Goal: Task Accomplishment & Management: Manage account settings

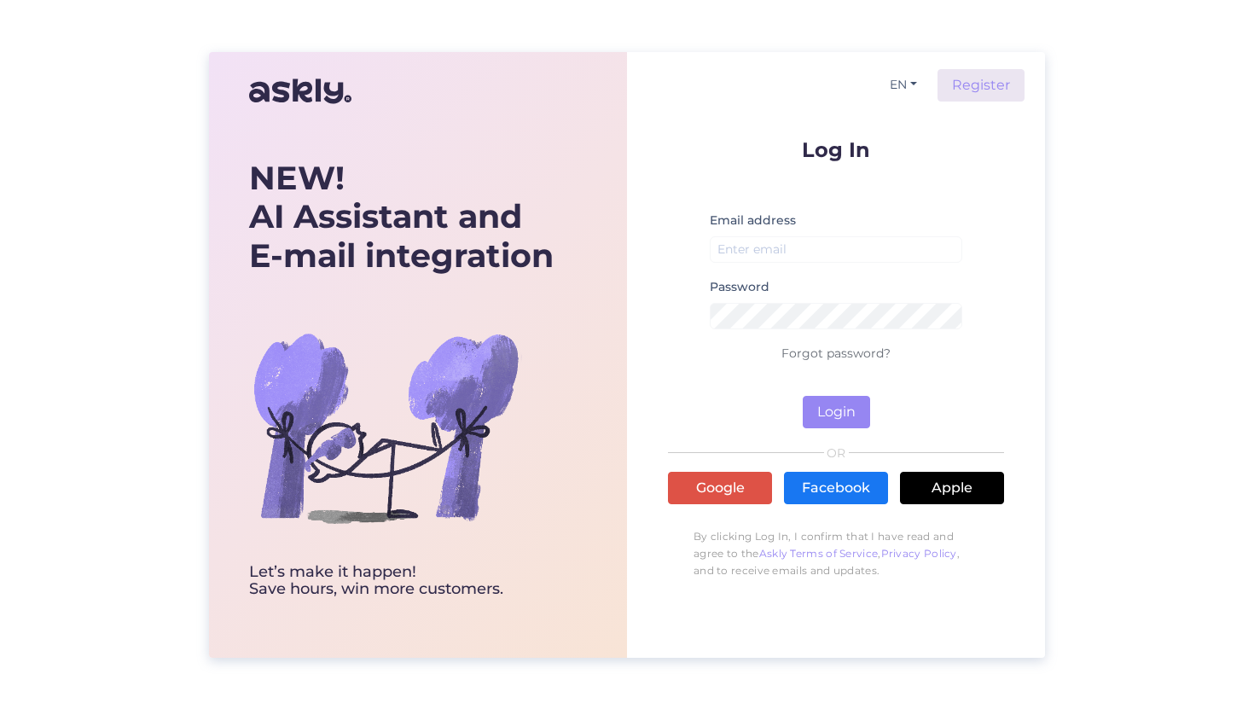
click at [723, 504] on div "Log In Email address Password Forgot password? Login OR Google Facebook Apple B…" at bounding box center [836, 363] width 336 height 449
click at [742, 483] on link "Google" at bounding box center [720, 488] width 104 height 32
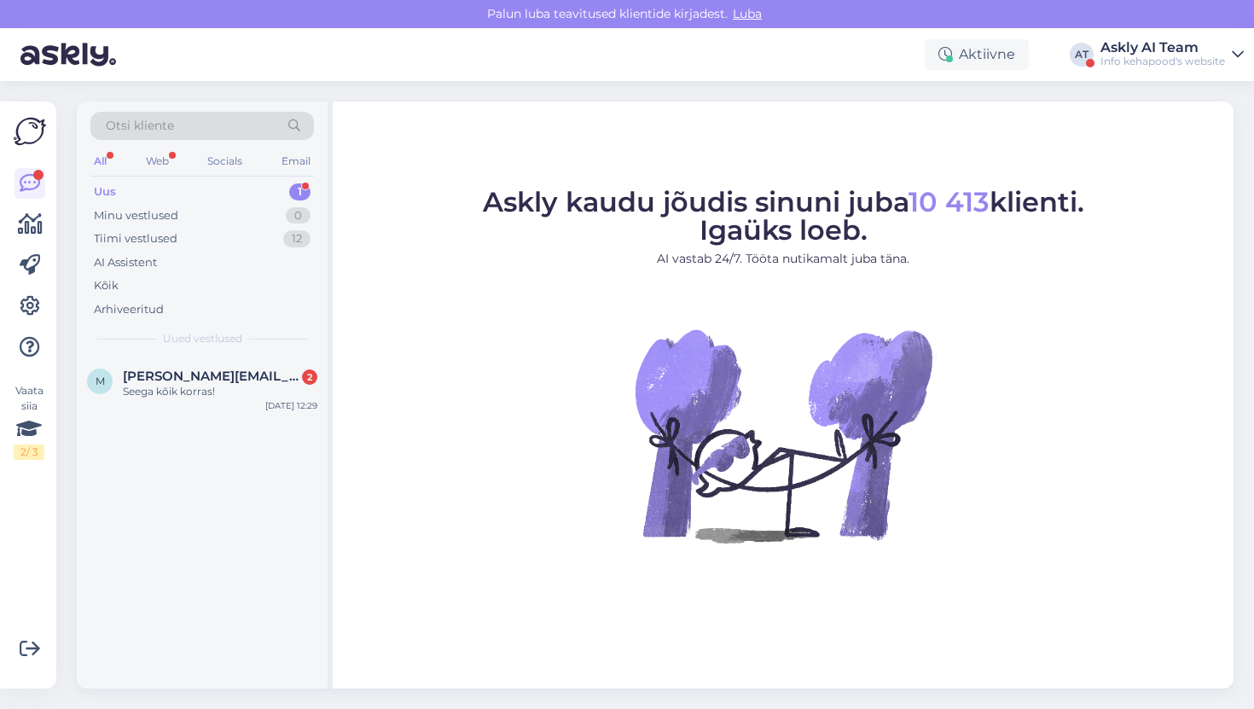
click at [1184, 45] on div "Askly AI Team" at bounding box center [1163, 48] width 125 height 14
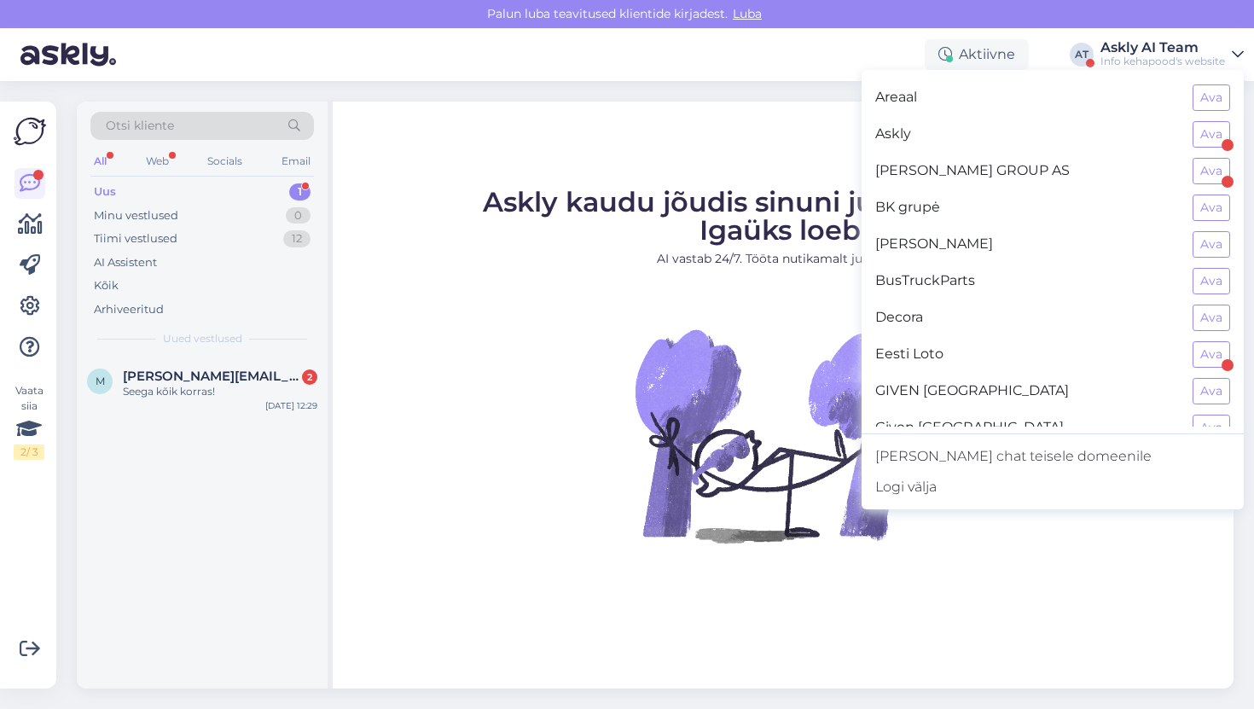
scroll to position [977, 0]
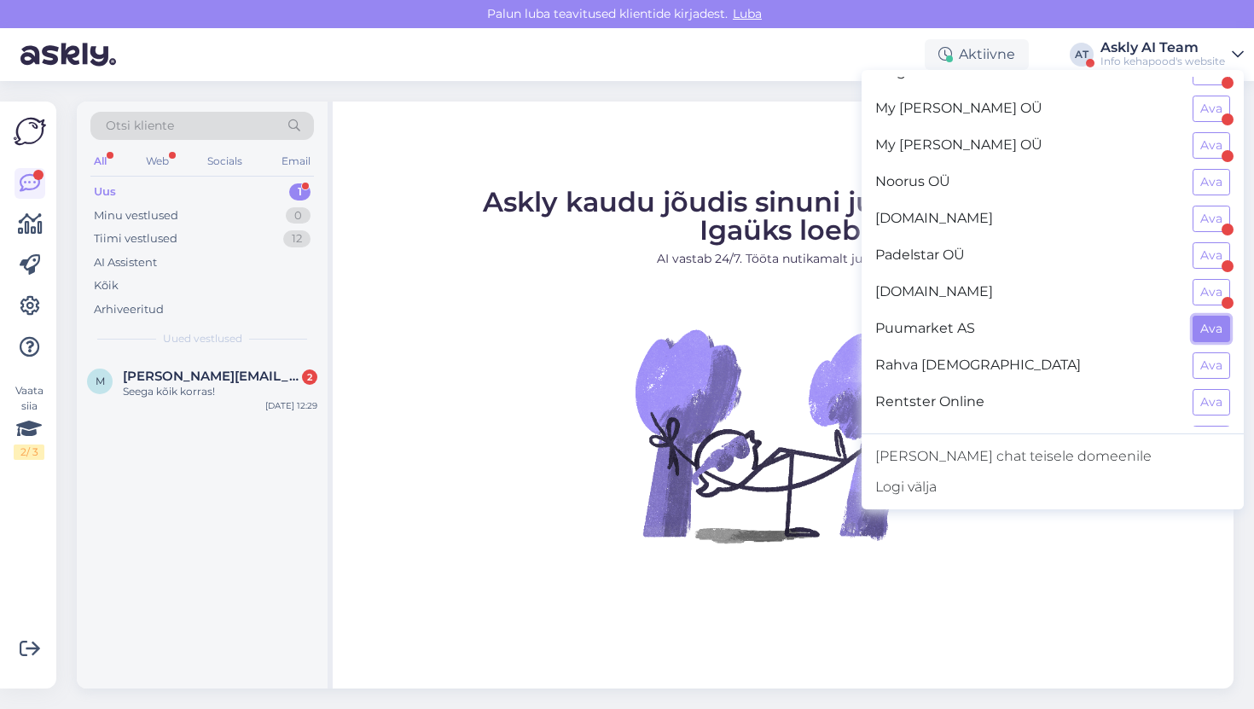
click at [1210, 323] on button "Ava" at bounding box center [1212, 329] width 38 height 26
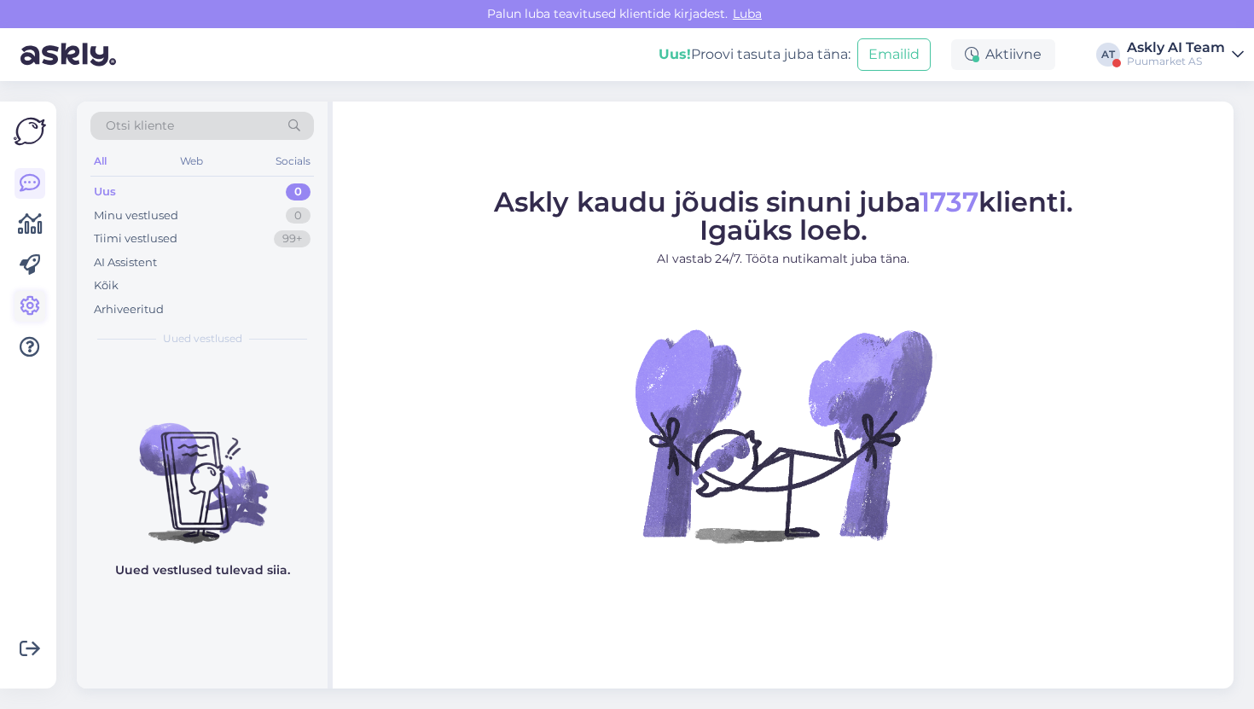
click at [40, 293] on link at bounding box center [30, 306] width 31 height 31
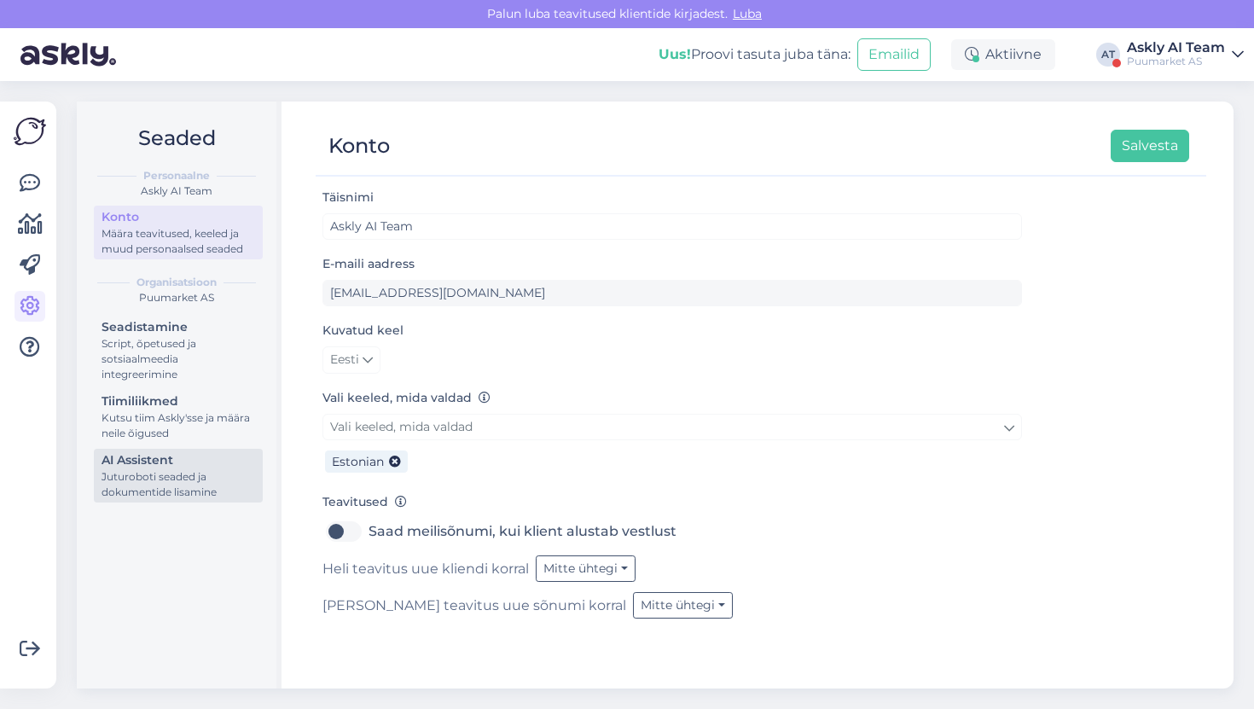
click at [135, 467] on div "AI Assistent" at bounding box center [179, 460] width 154 height 18
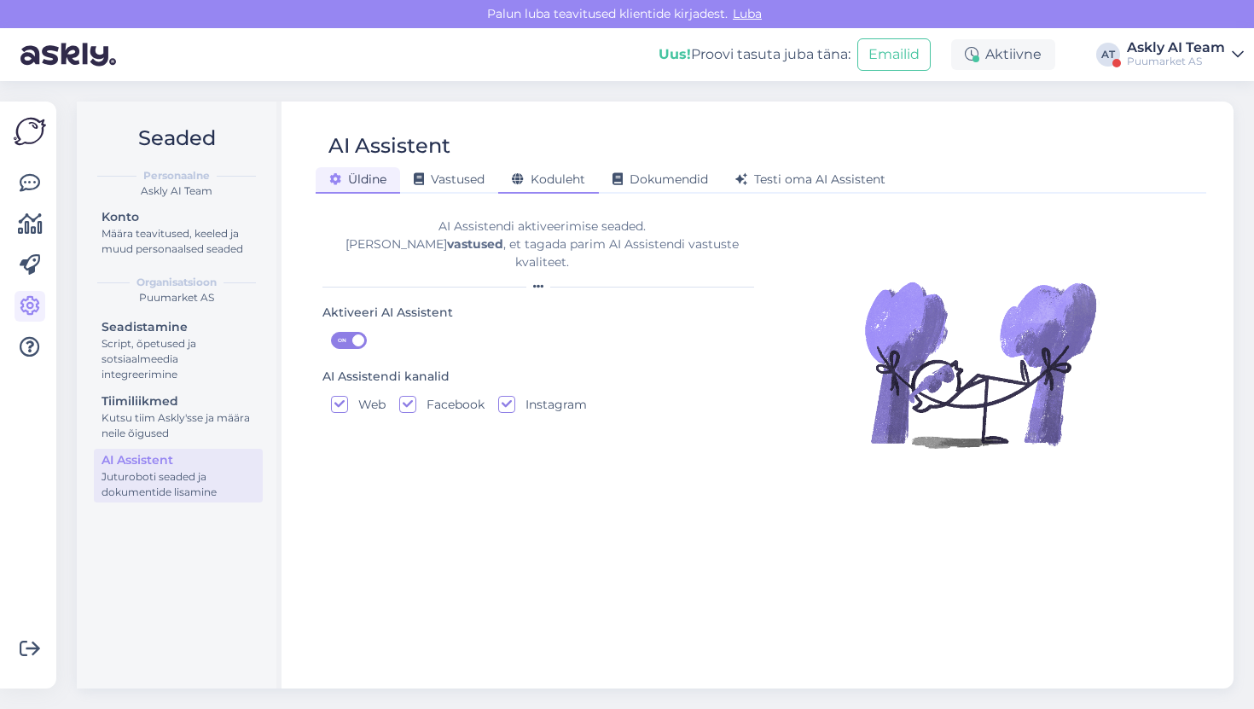
click at [587, 185] on div "Koduleht" at bounding box center [548, 180] width 101 height 26
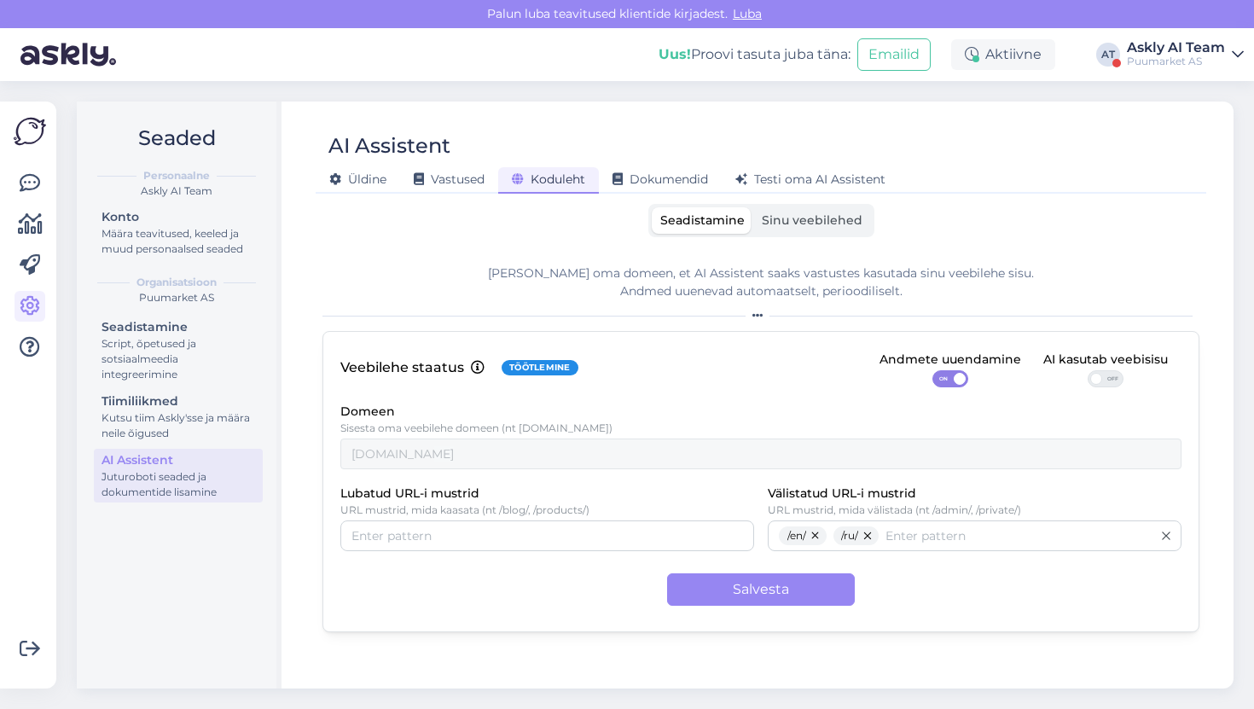
click at [767, 230] on label "Sinu veebilehed" at bounding box center [813, 220] width 118 height 26
click at [754, 207] on input "Sinu veebilehed" at bounding box center [754, 207] width 0 height 0
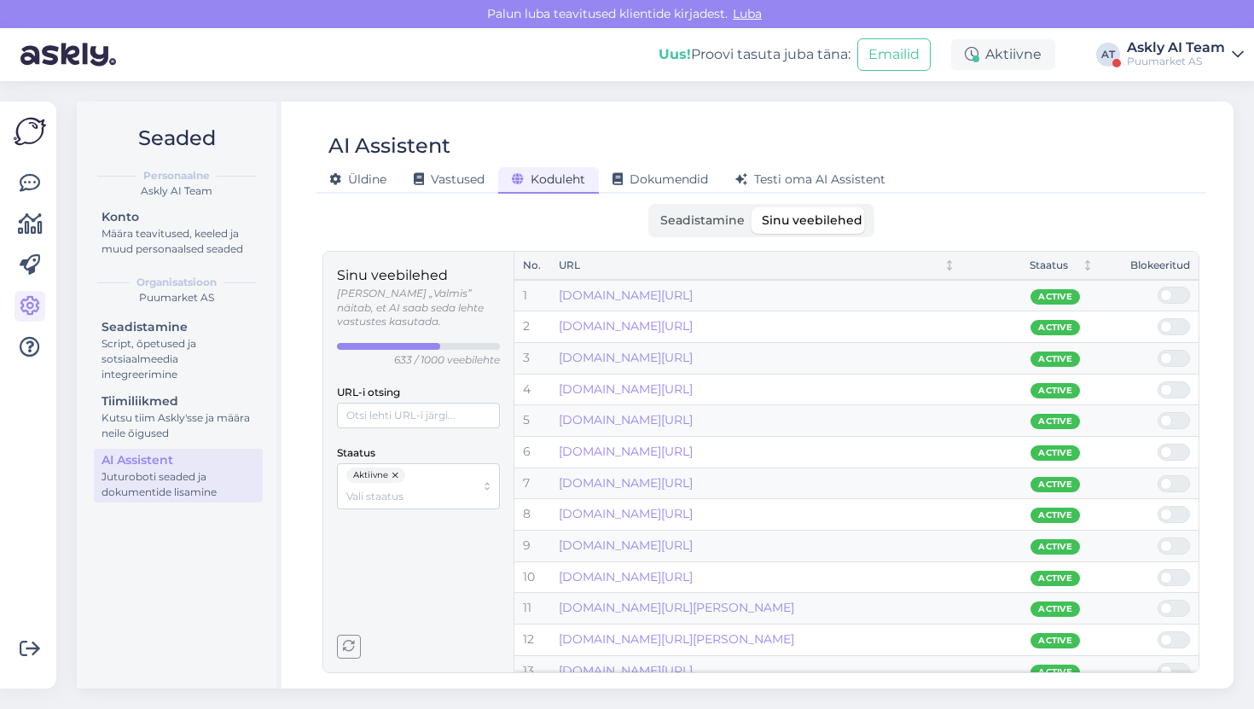
click at [428, 284] on p "Sinu veebilehed" at bounding box center [418, 275] width 163 height 21
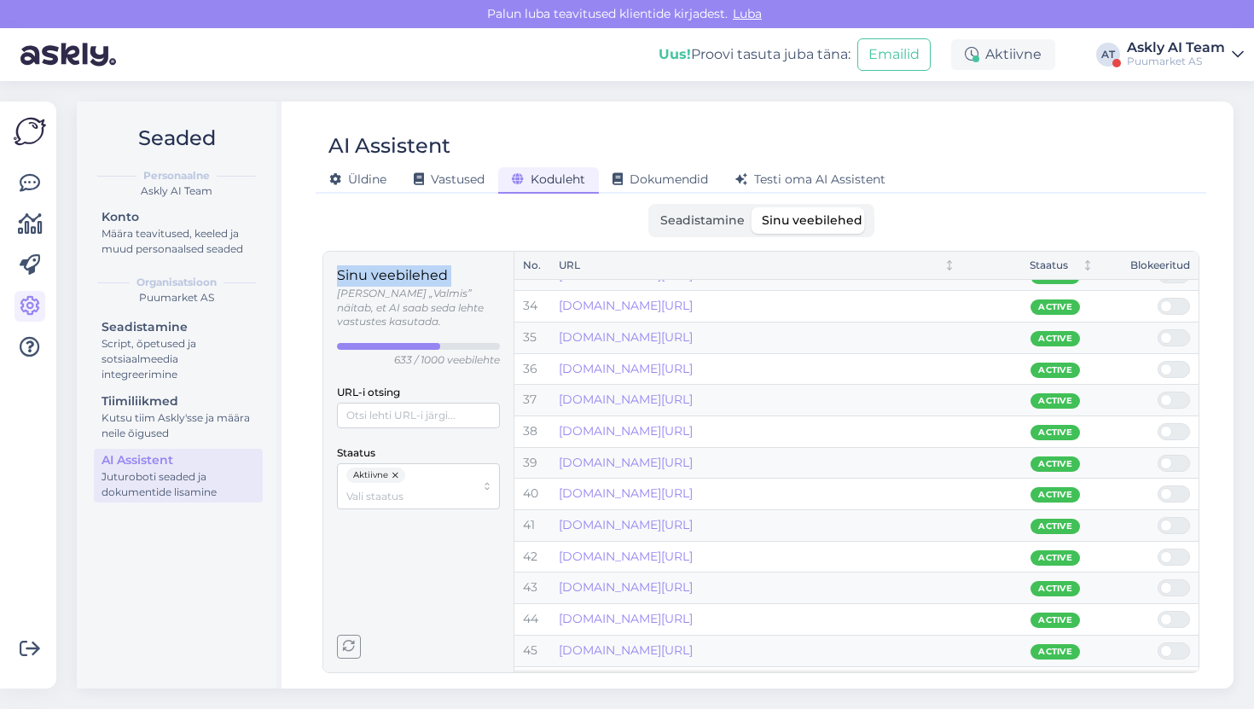
scroll to position [1173, 0]
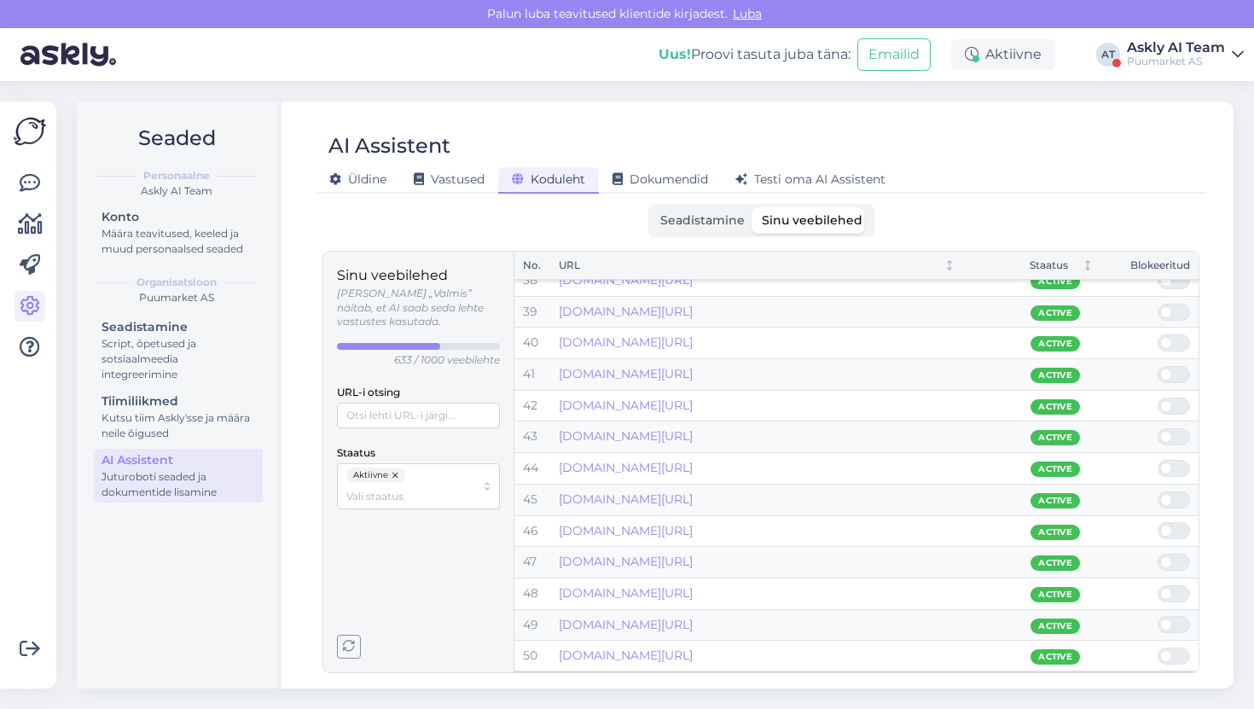
click at [449, 311] on p "[PERSON_NAME] „Valmis” näitab, et AI saab seda lehte vastustes kasutada." at bounding box center [418, 308] width 163 height 43
click at [1201, 53] on div "Askly AI Team" at bounding box center [1176, 48] width 98 height 14
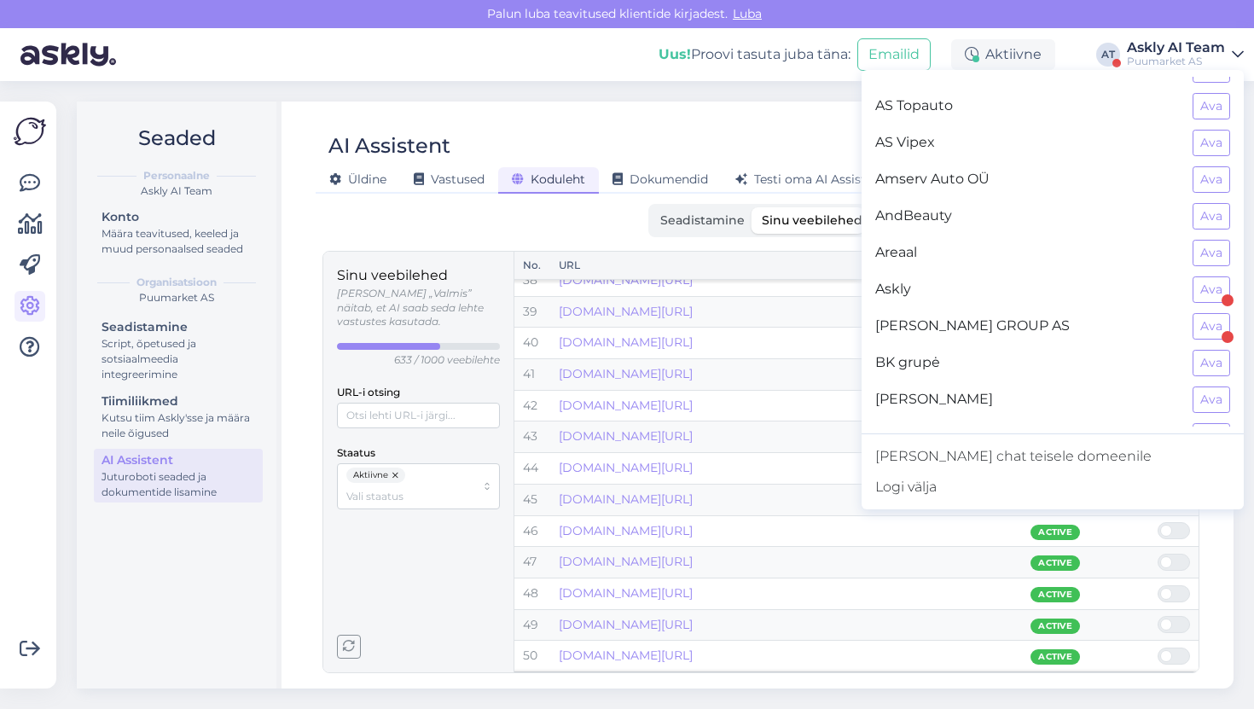
scroll to position [61, 0]
click at [1213, 148] on button "Ava" at bounding box center [1212, 144] width 38 height 26
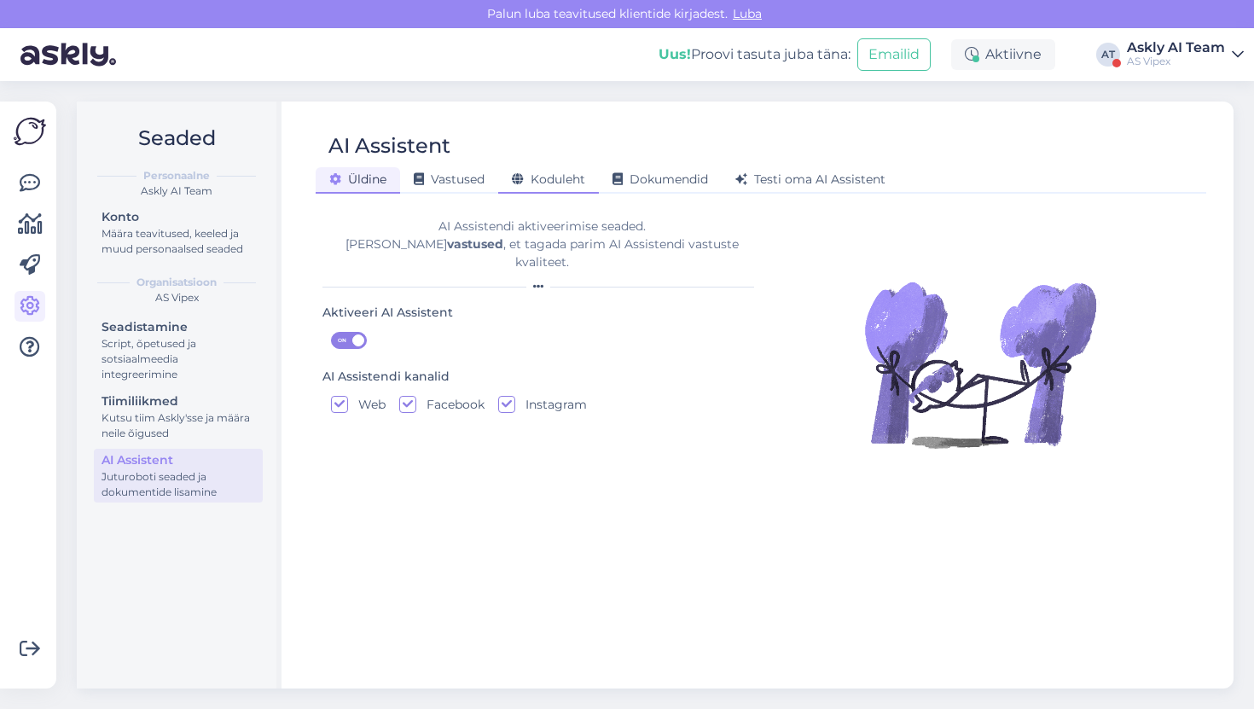
click at [570, 175] on span "Koduleht" at bounding box center [548, 179] width 73 height 15
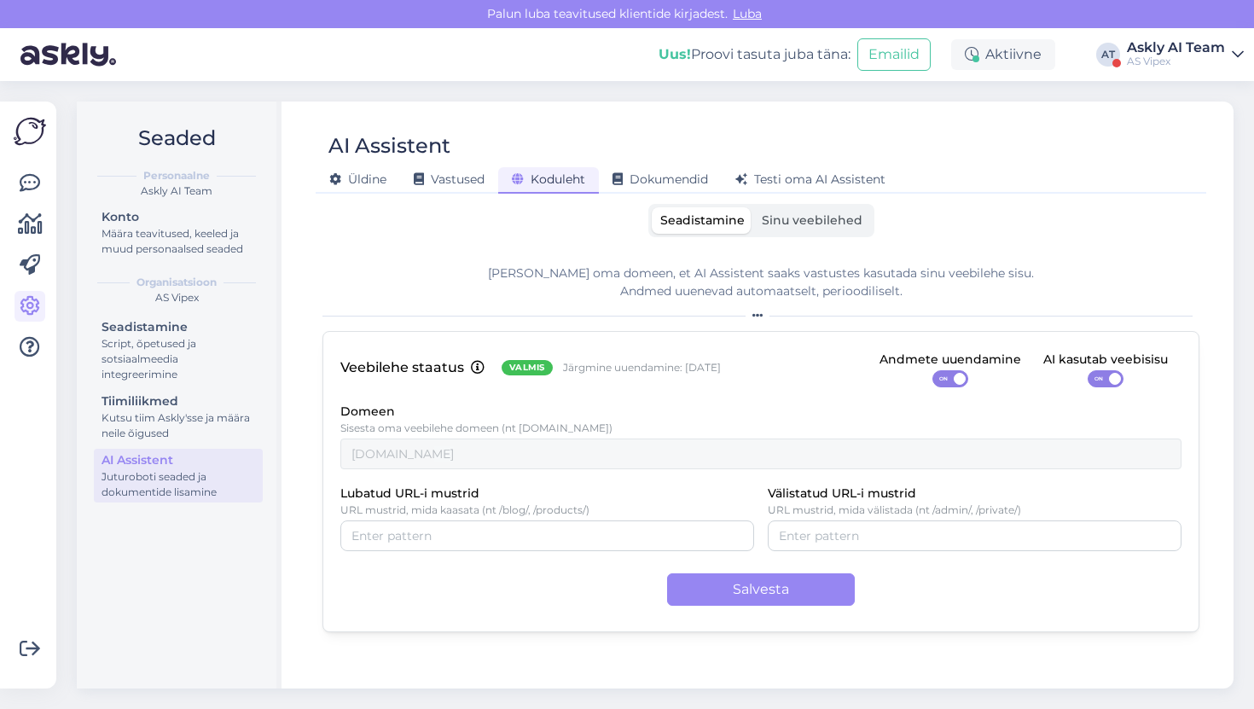
click at [810, 202] on div "AI Assistent [PERSON_NAME] Vastused Koduleht Dokumendid [PERSON_NAME] oma AI As…" at bounding box center [761, 395] width 946 height 587
click at [809, 212] on label "Sinu veebilehed" at bounding box center [813, 220] width 118 height 26
click at [754, 207] on input "Sinu veebilehed" at bounding box center [754, 207] width 0 height 0
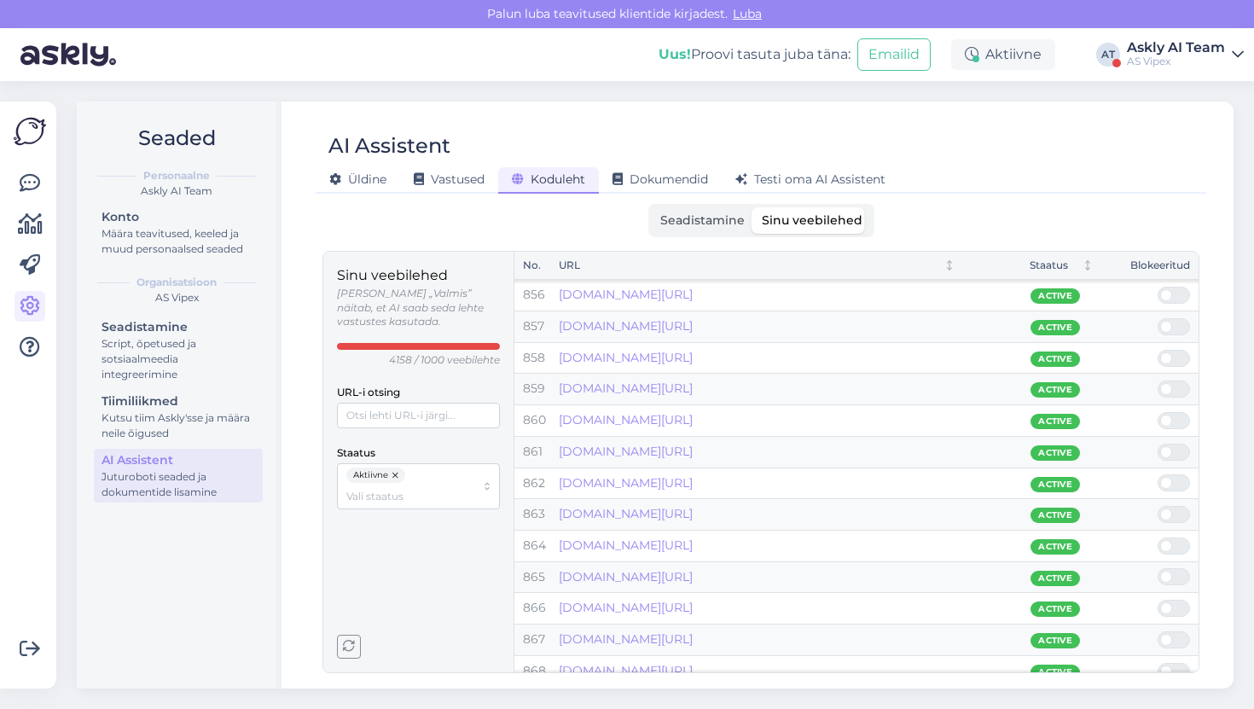
scroll to position [26769, 0]
click at [695, 205] on div "Seadistamine Sinu veebilehed" at bounding box center [762, 220] width 226 height 33
click at [695, 228] on label "Seadistamine" at bounding box center [703, 220] width 102 height 26
click at [652, 207] on input "Seadistamine" at bounding box center [652, 207] width 0 height 0
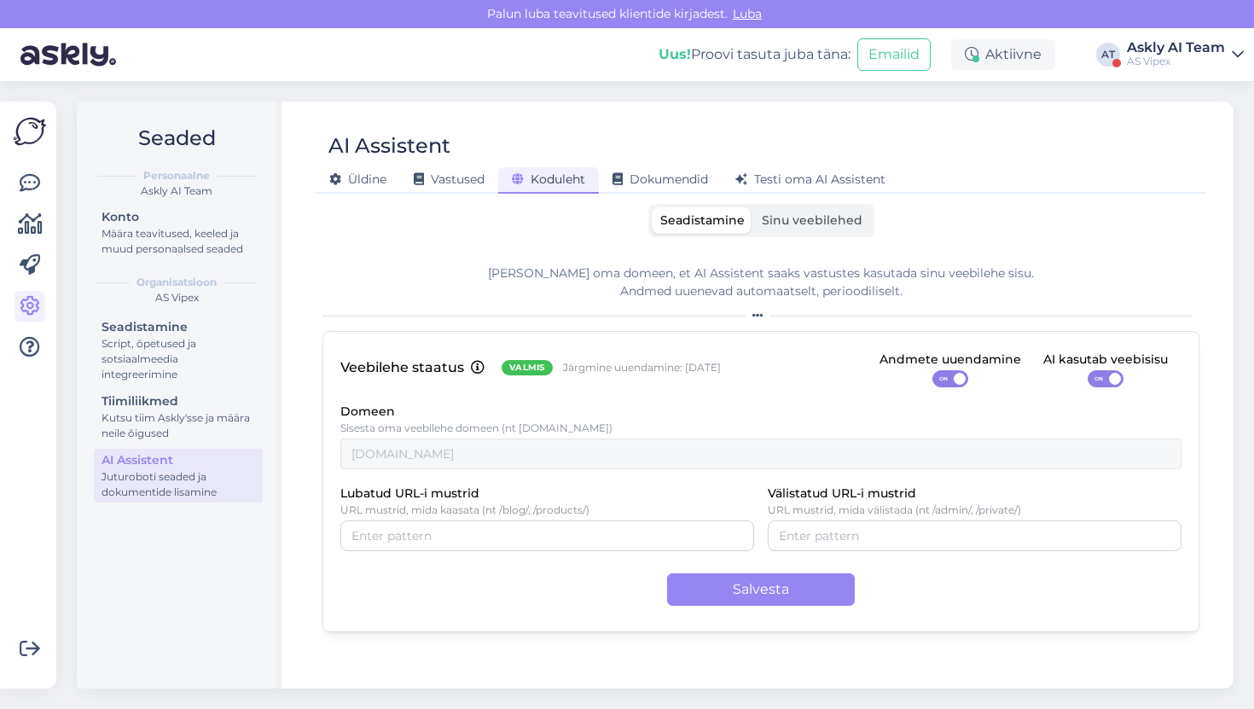
click at [835, 245] on div "Seadistamine Sinu veebilehed [PERSON_NAME] oma domeen, et AI Assistent saaks va…" at bounding box center [761, 438] width 877 height 469
click at [835, 221] on span "Sinu veebilehed" at bounding box center [812, 219] width 101 height 15
click at [754, 207] on input "Sinu veebilehed" at bounding box center [754, 207] width 0 height 0
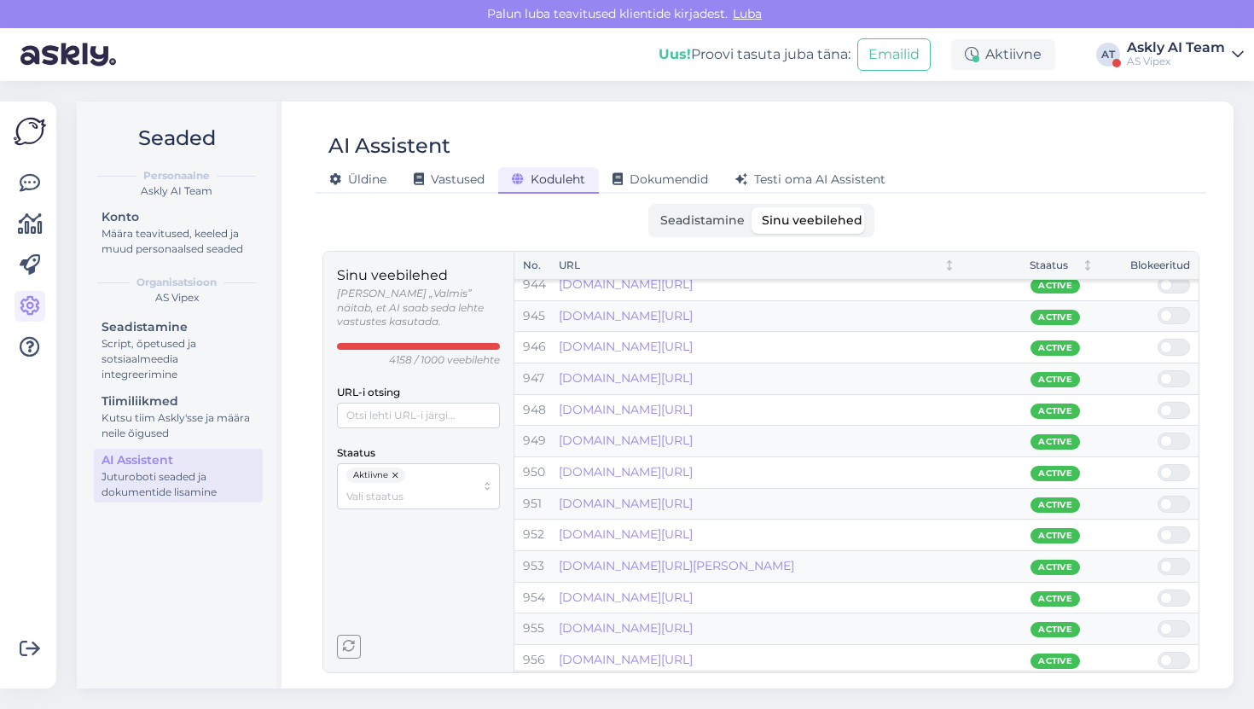
scroll to position [29538, 0]
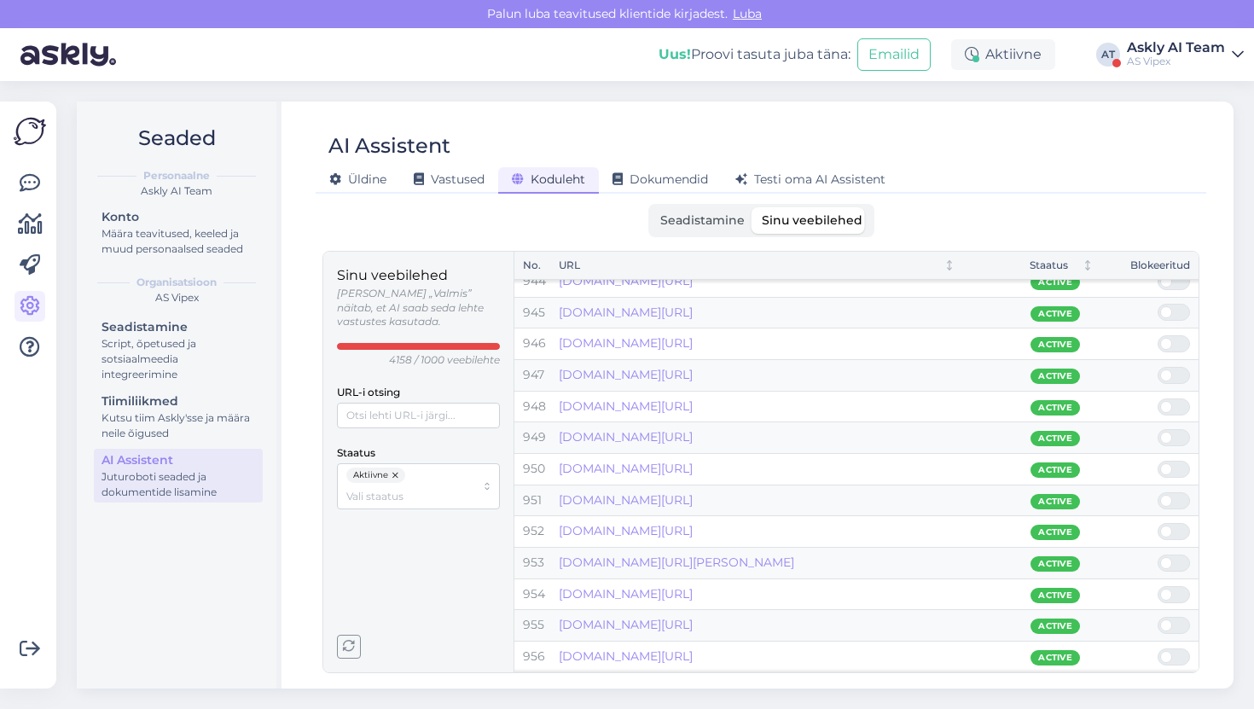
click at [183, 88] on div "Seaded Personaalne Askly AI Team Konto Määra teavitused, keeled ja muud persona…" at bounding box center [661, 395] width 1188 height 628
click at [1105, 42] on div "Uus! Proovi tasuta [PERSON_NAME]: Emailid Aktiivne AT Askly AI Team AS Vipex" at bounding box center [627, 54] width 1254 height 53
click at [1136, 42] on div "Askly AI Team" at bounding box center [1176, 48] width 98 height 14
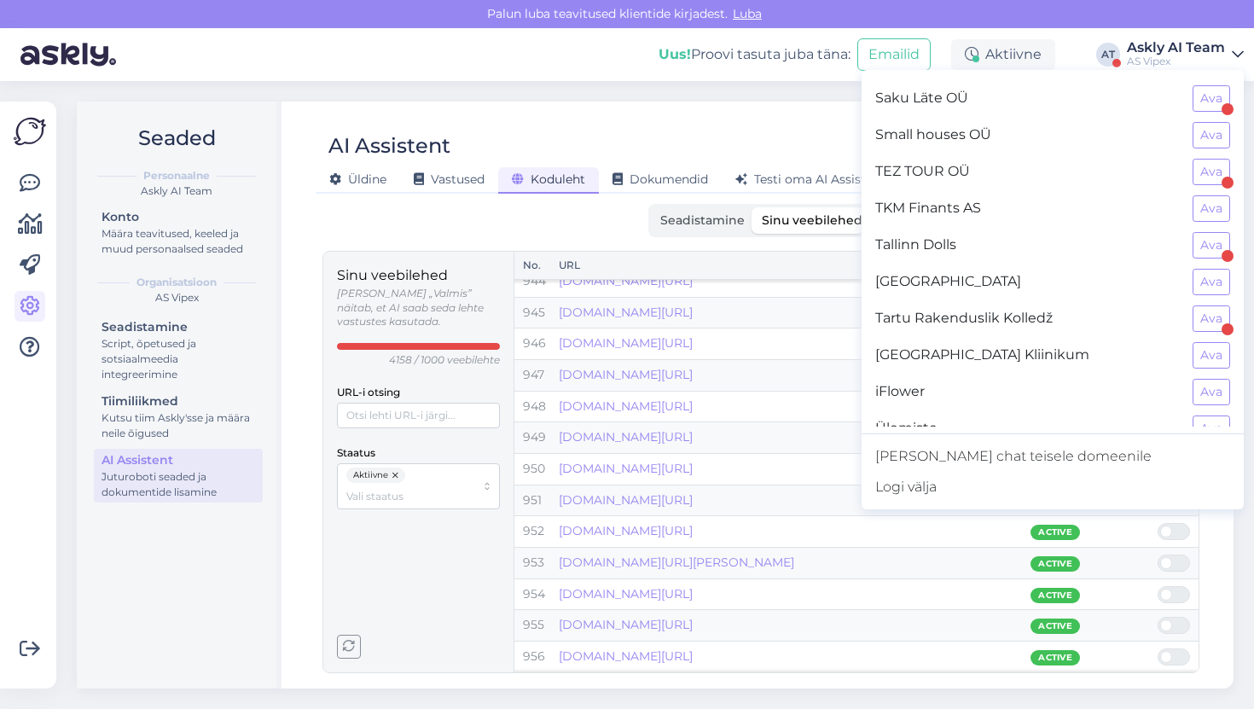
scroll to position [1411, 0]
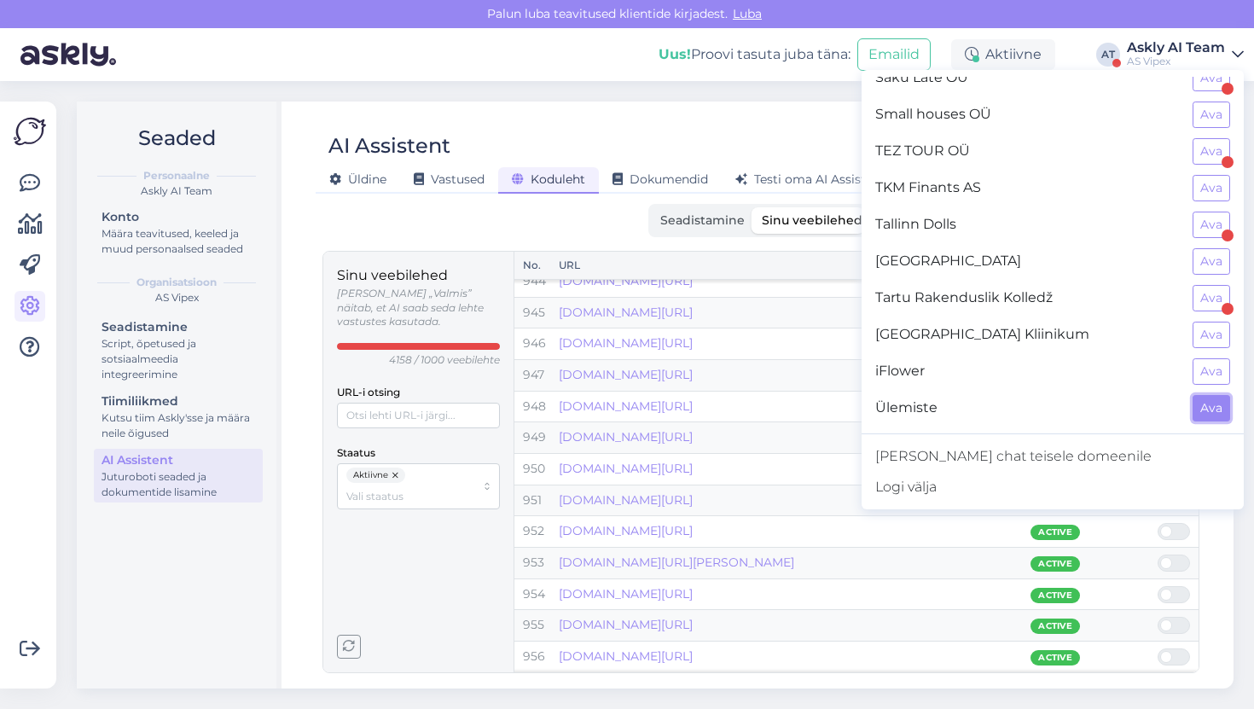
click at [1225, 402] on button "Ava" at bounding box center [1212, 408] width 38 height 26
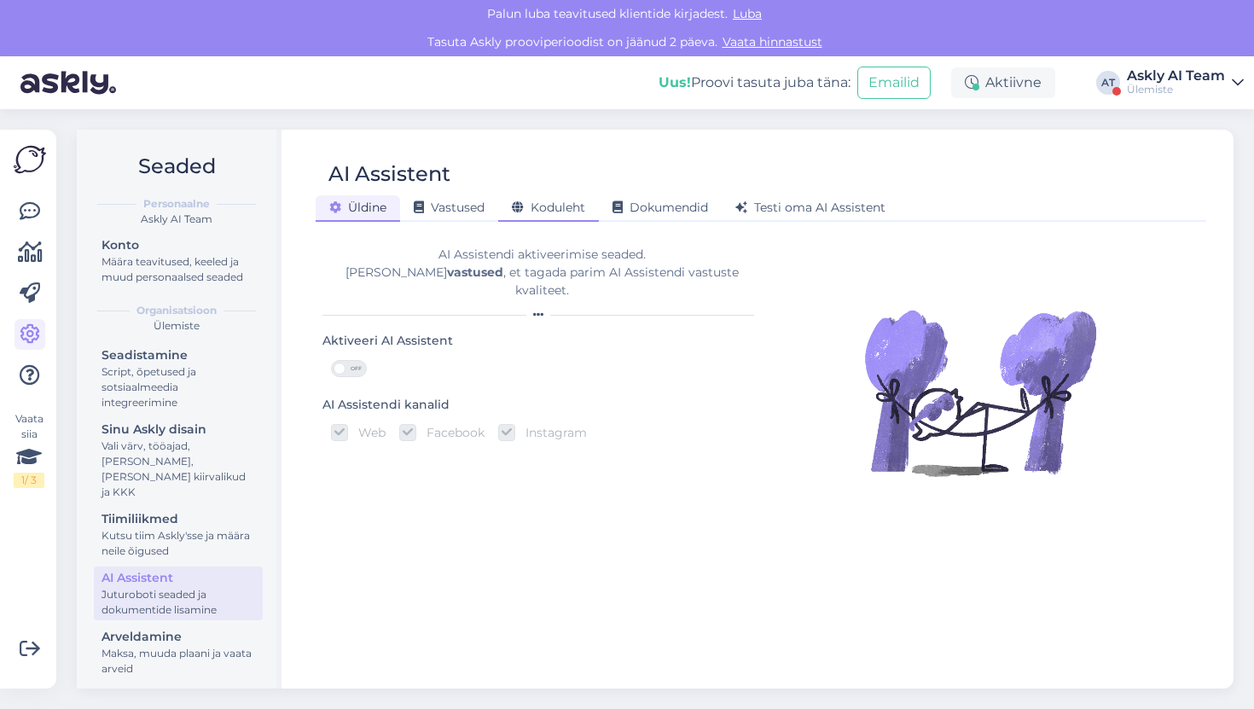
click at [571, 203] on span "Koduleht" at bounding box center [548, 207] width 73 height 15
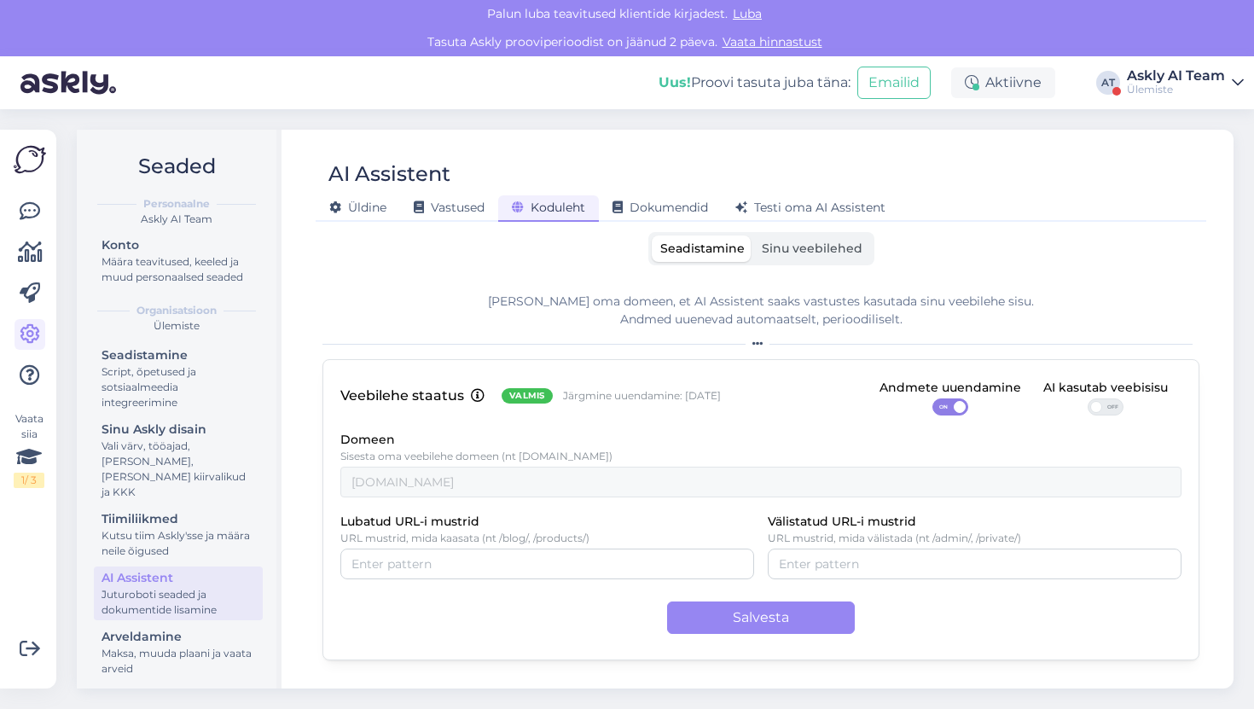
click at [786, 256] on label "Sinu veebilehed" at bounding box center [813, 249] width 118 height 26
click at [754, 236] on input "Sinu veebilehed" at bounding box center [754, 236] width 0 height 0
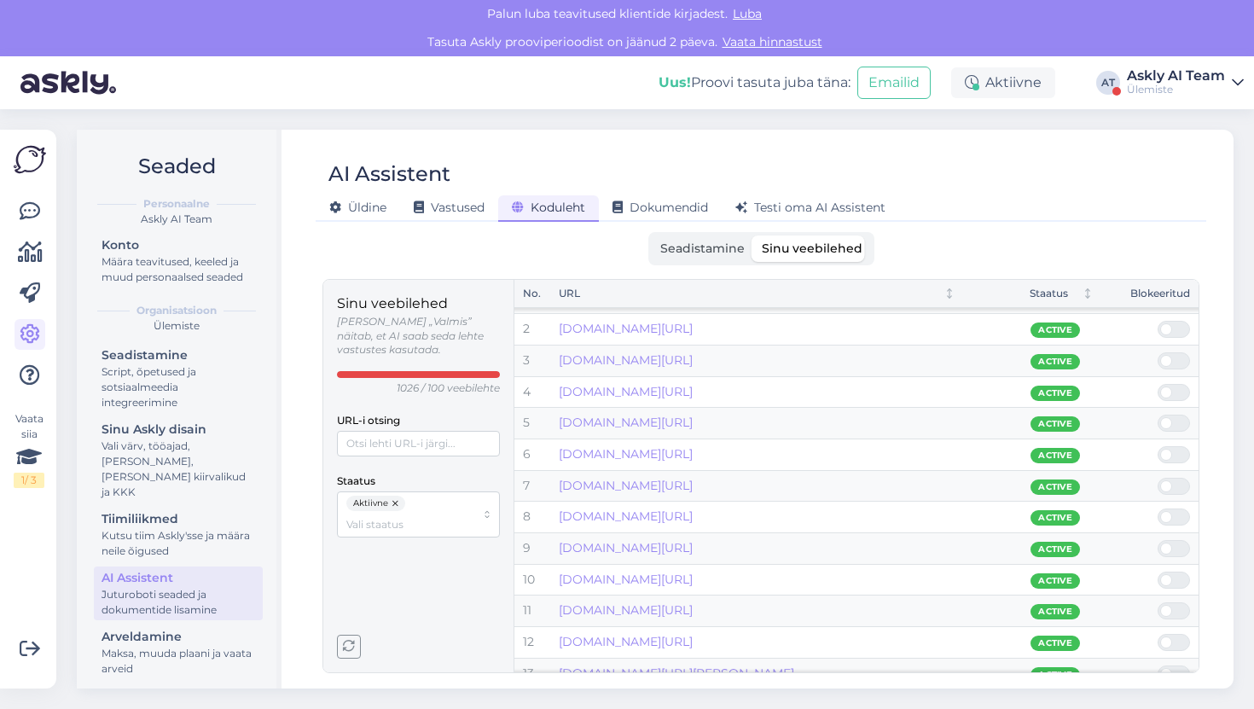
scroll to position [0, 0]
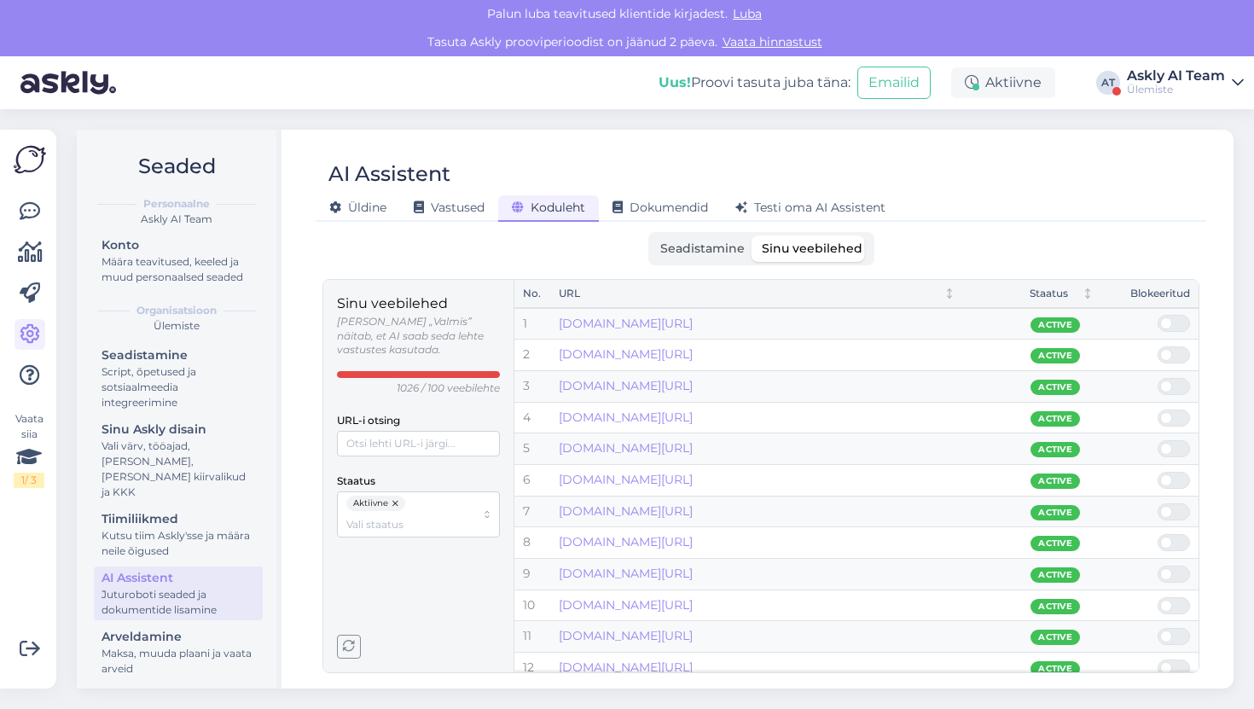
click at [695, 247] on span "Seadistamine" at bounding box center [703, 248] width 84 height 15
click at [652, 236] on input "Seadistamine" at bounding box center [652, 236] width 0 height 0
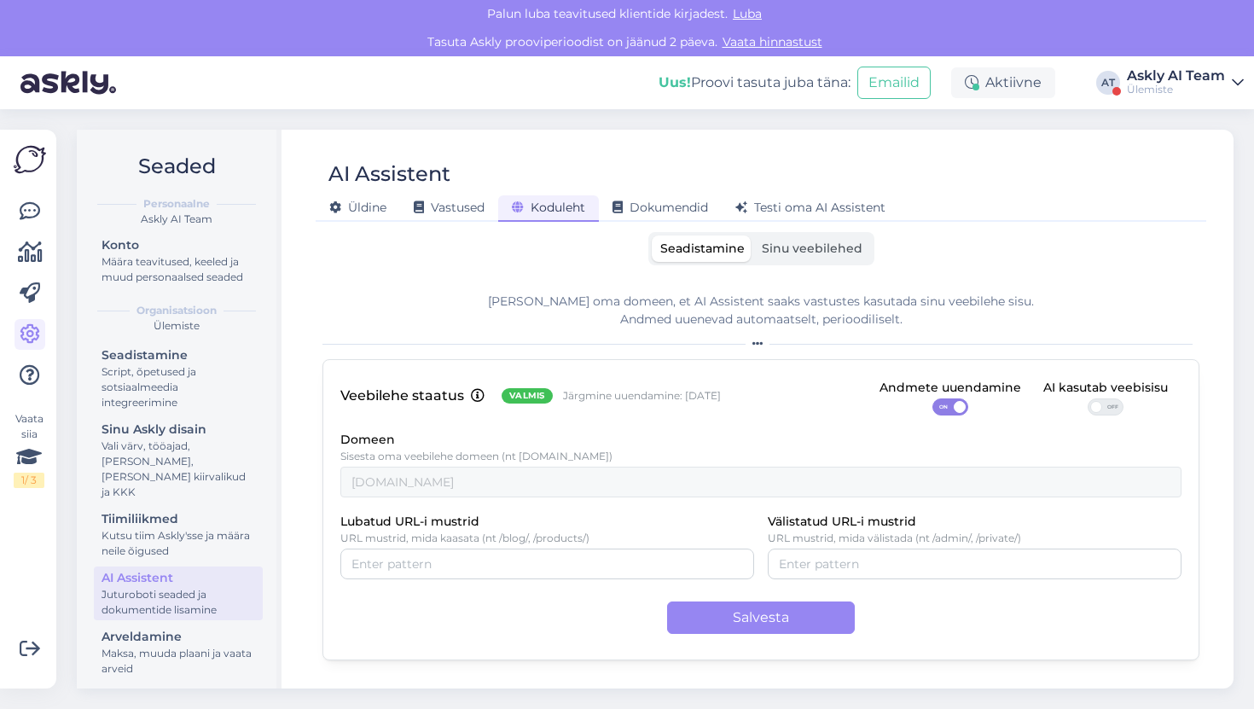
click at [806, 247] on span "Sinu veebilehed" at bounding box center [812, 248] width 101 height 15
click at [754, 236] on input "Sinu veebilehed" at bounding box center [754, 236] width 0 height 0
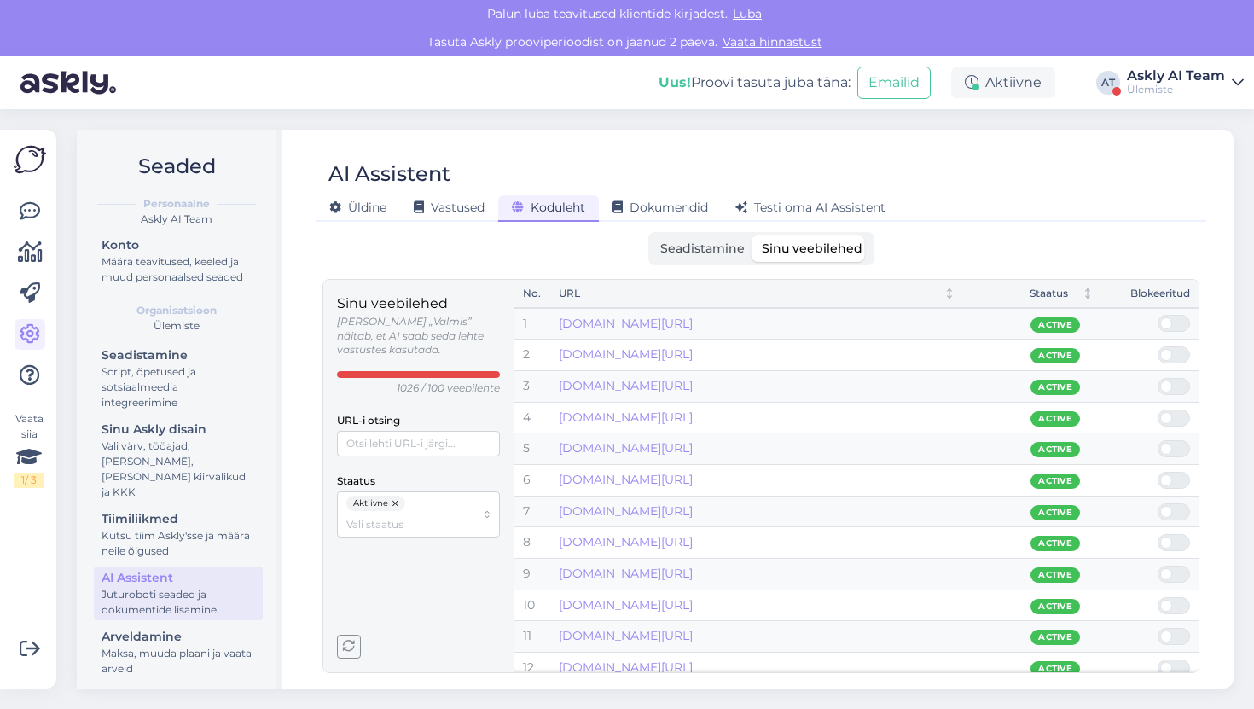
click at [395, 496] on button "button" at bounding box center [396, 503] width 17 height 15
click at [395, 496] on input "Staatus" at bounding box center [410, 504] width 129 height 16
click at [394, 543] on span "Mitteaktiivne" at bounding box center [381, 546] width 67 height 15
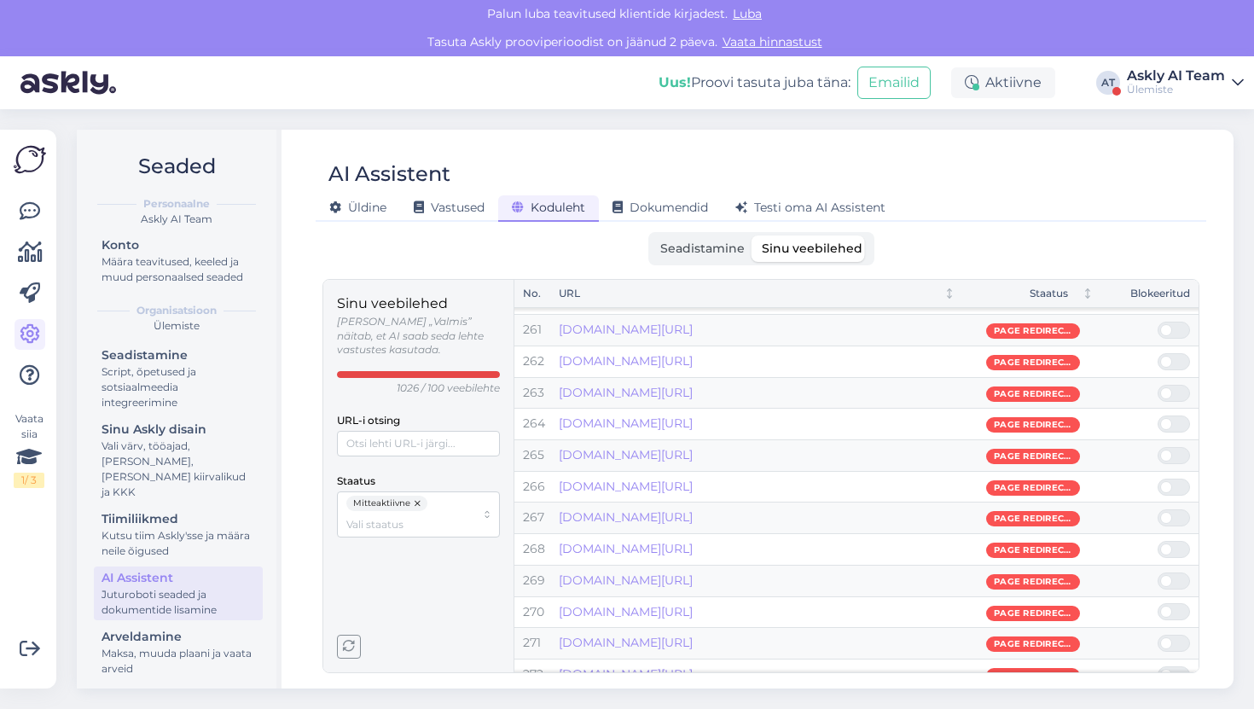
scroll to position [8130, 0]
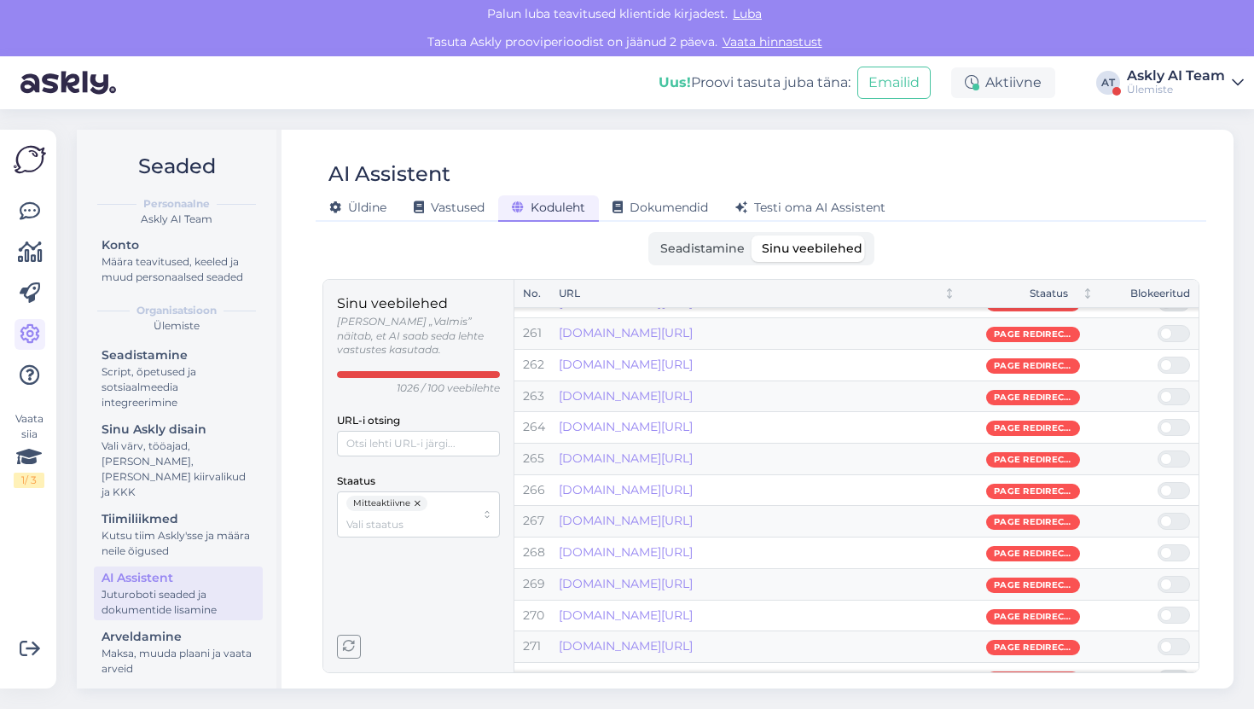
click at [416, 496] on button "button" at bounding box center [418, 503] width 17 height 15
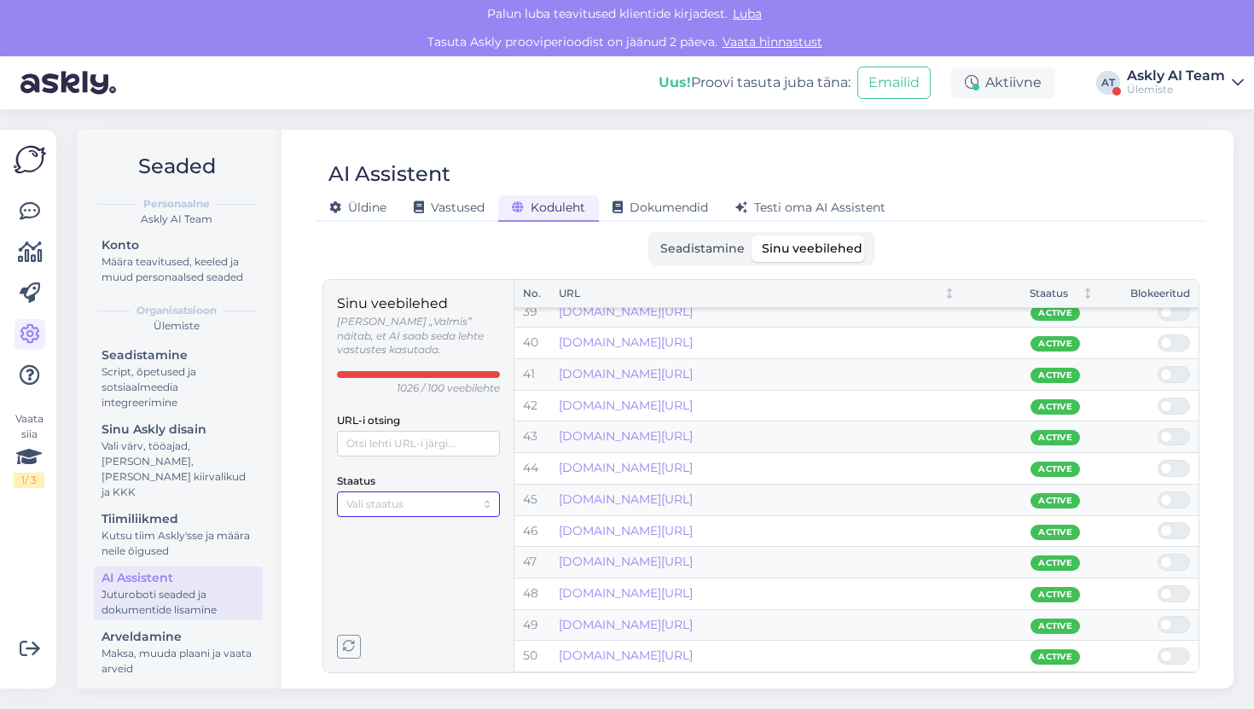
click at [416, 496] on input "Staatus" at bounding box center [410, 504] width 129 height 16
click at [396, 530] on div "Aktiivne" at bounding box center [418, 525] width 154 height 22
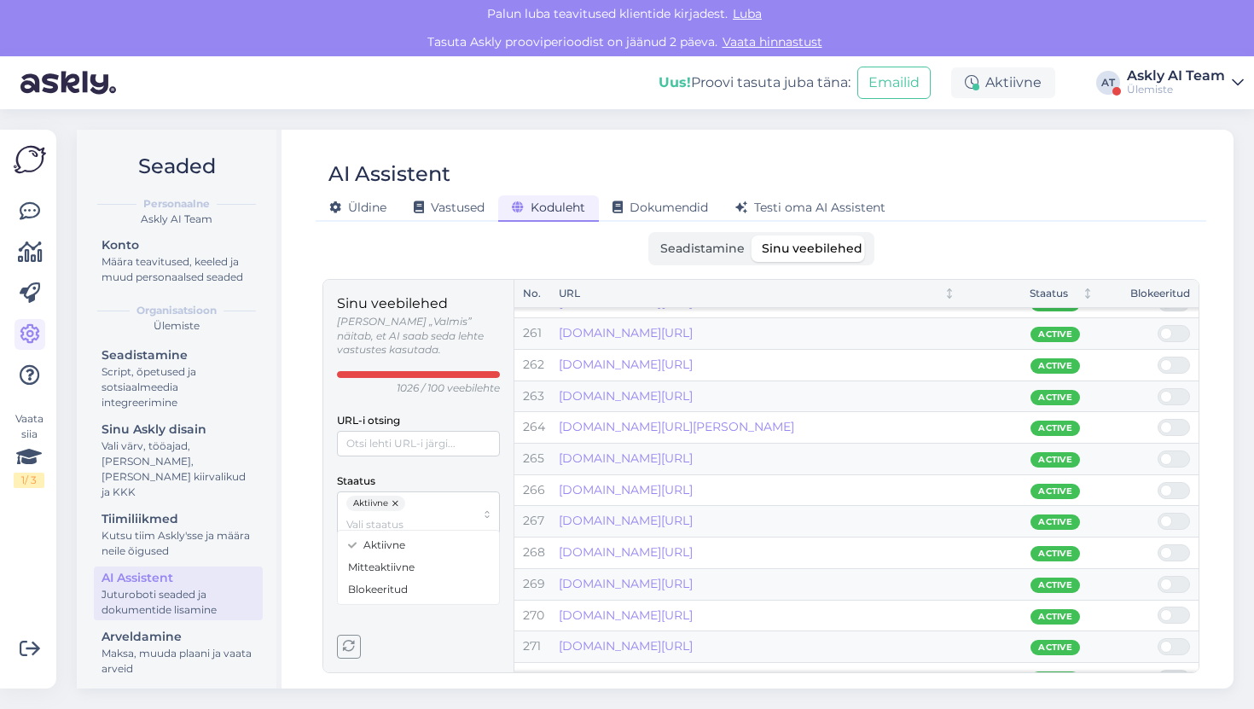
click at [498, 410] on div "URL-i otsing" at bounding box center [418, 433] width 163 height 47
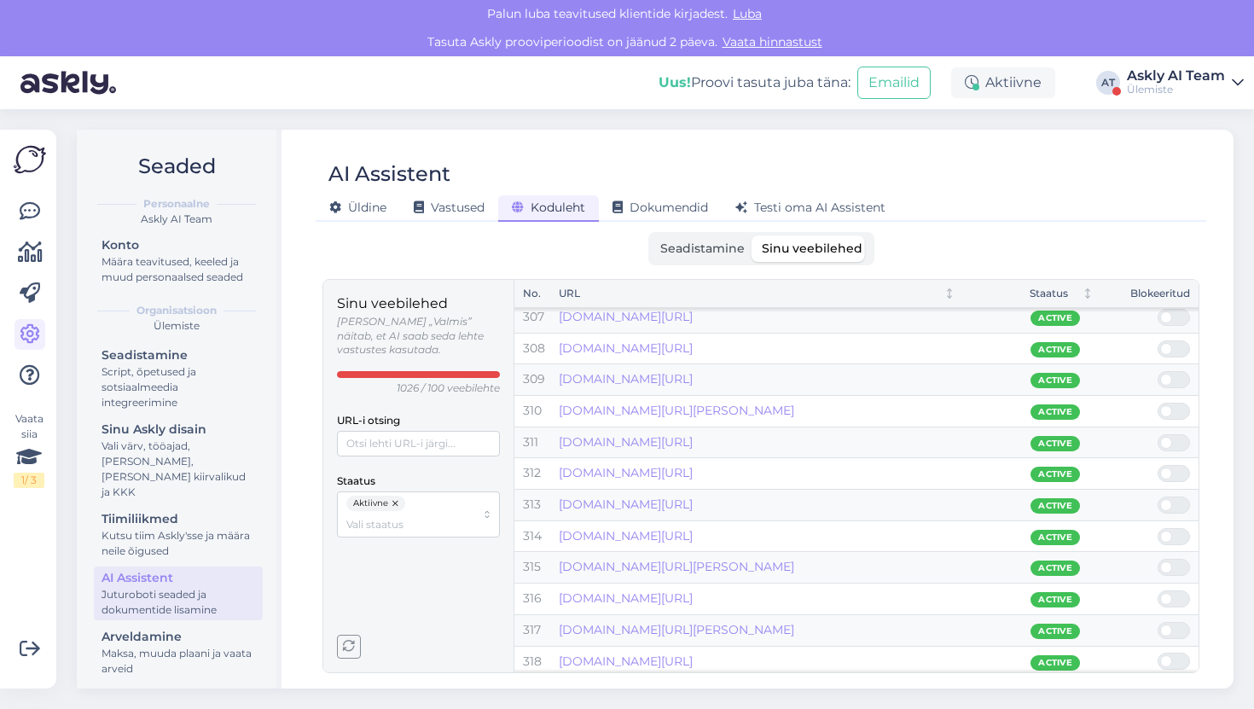
scroll to position [9923, 0]
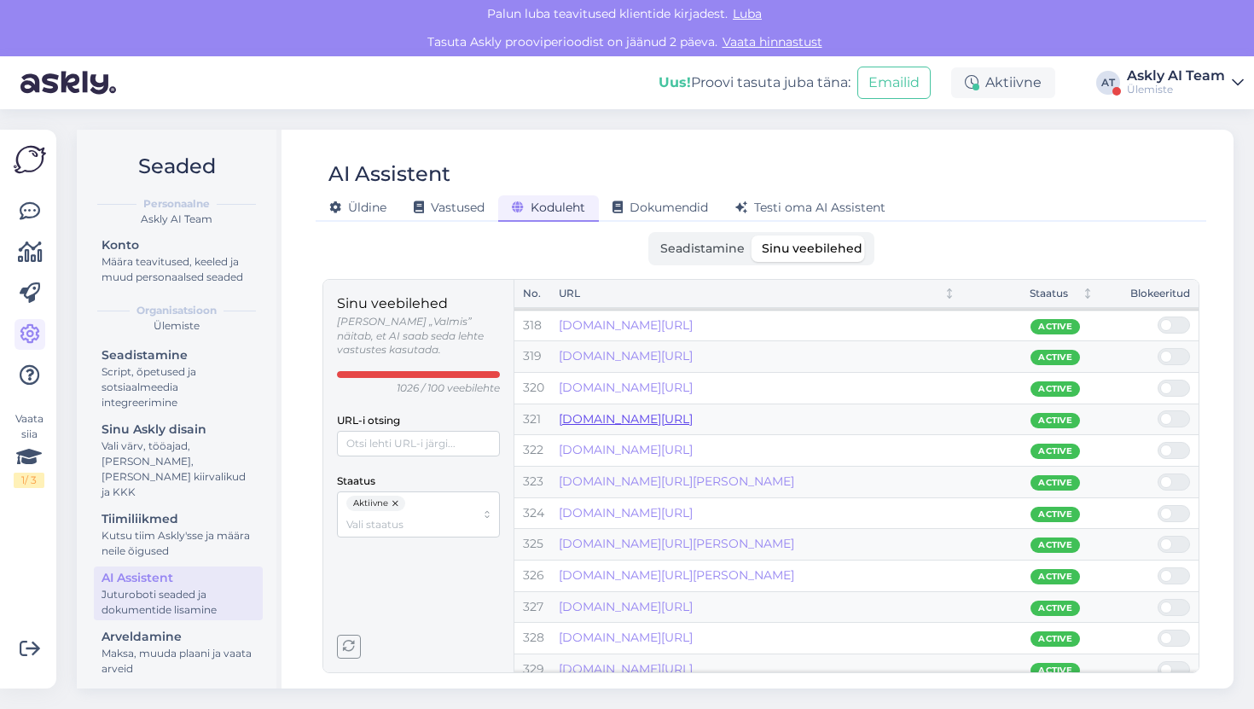
click at [652, 422] on link "[DOMAIN_NAME][URL]" at bounding box center [626, 418] width 134 height 15
click at [391, 212] on div "Üldine" at bounding box center [358, 208] width 84 height 26
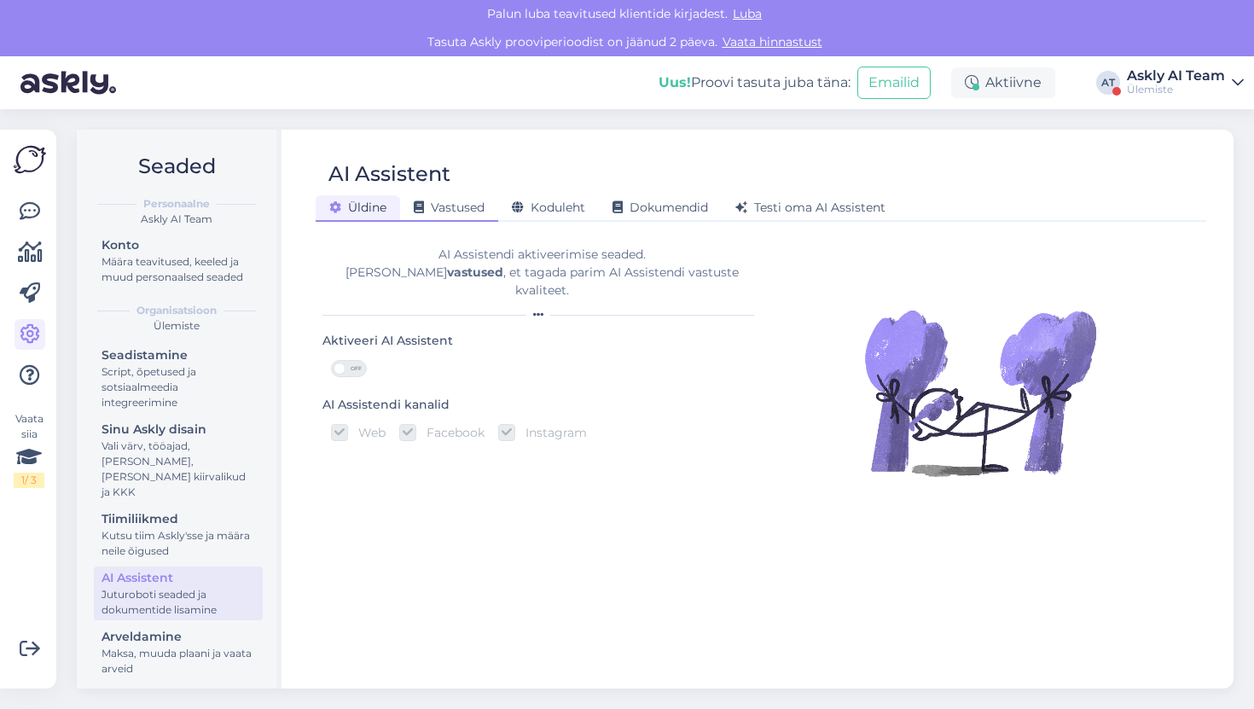
click at [428, 212] on span "Vastused" at bounding box center [449, 207] width 71 height 15
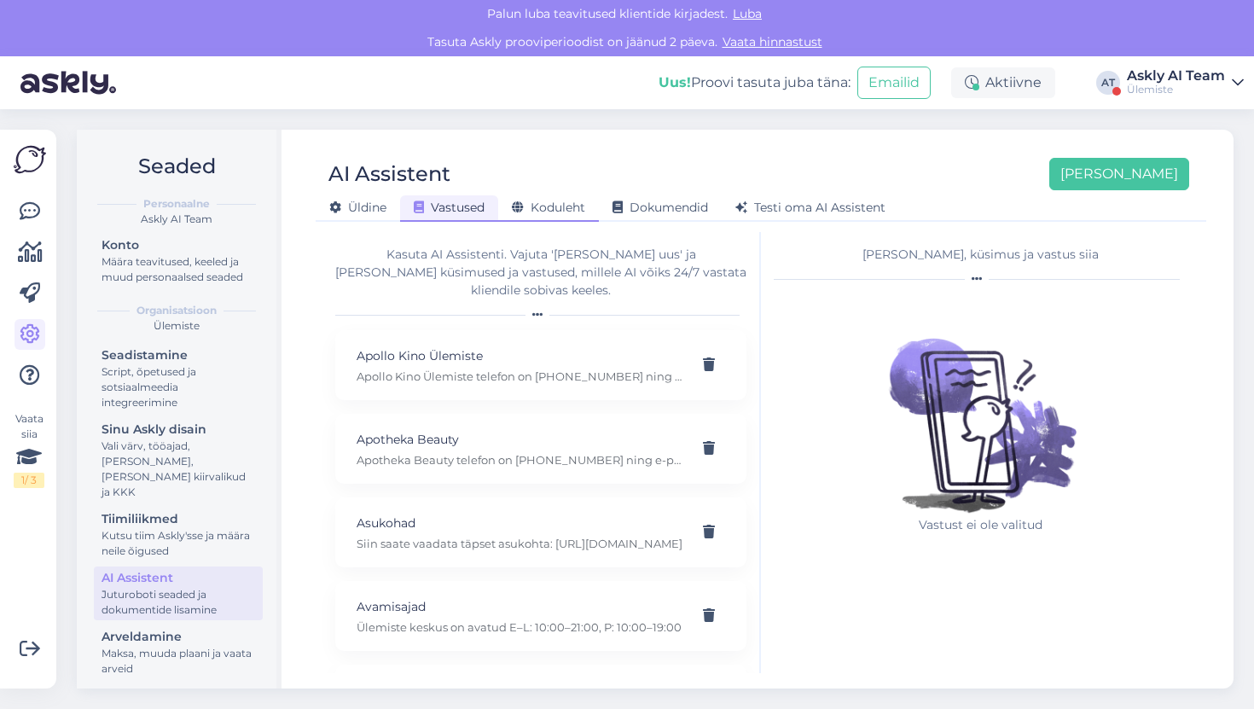
click at [509, 213] on div "Koduleht" at bounding box center [548, 208] width 101 height 26
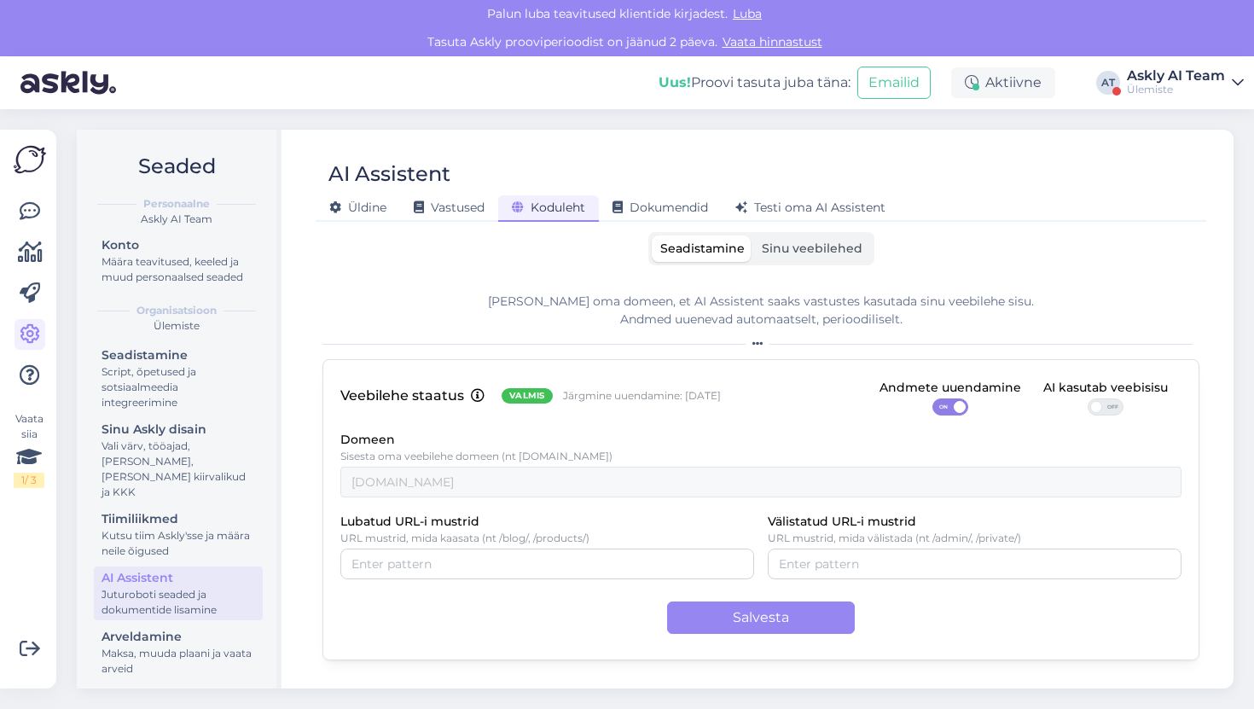
click at [591, 217] on div "Koduleht" at bounding box center [548, 208] width 101 height 26
click at [488, 208] on div "Vastused" at bounding box center [449, 208] width 98 height 26
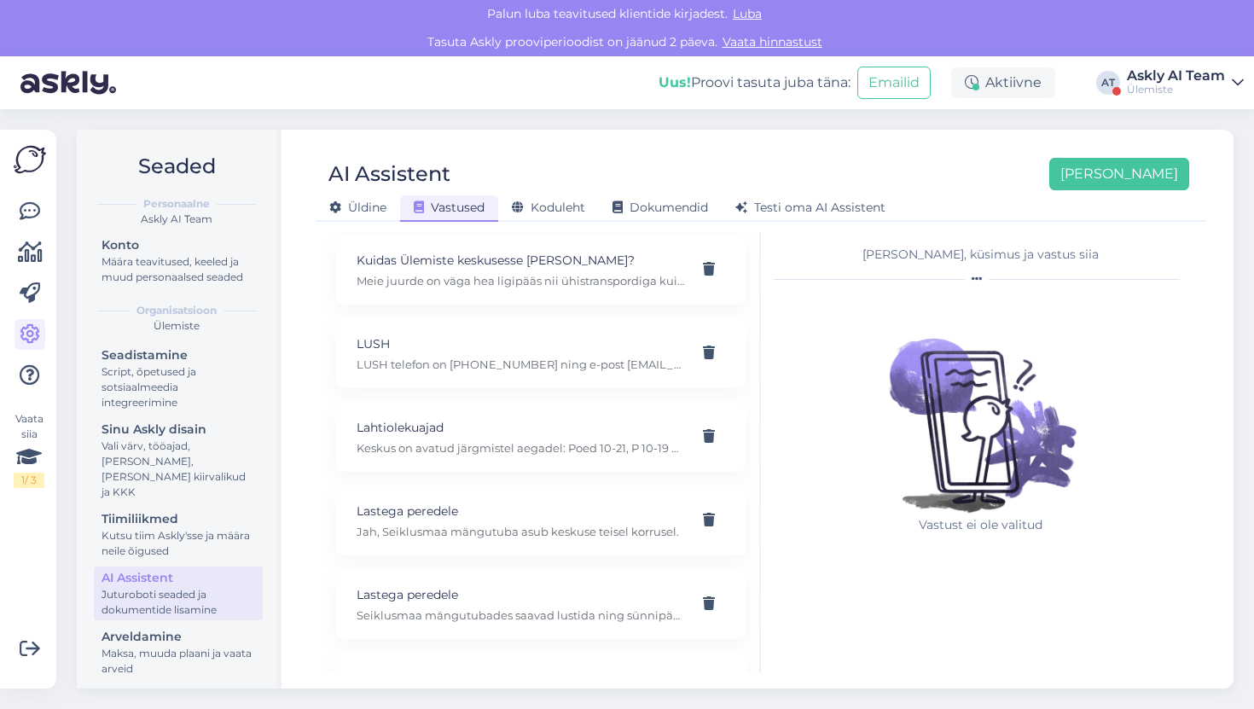
scroll to position [3204, 0]
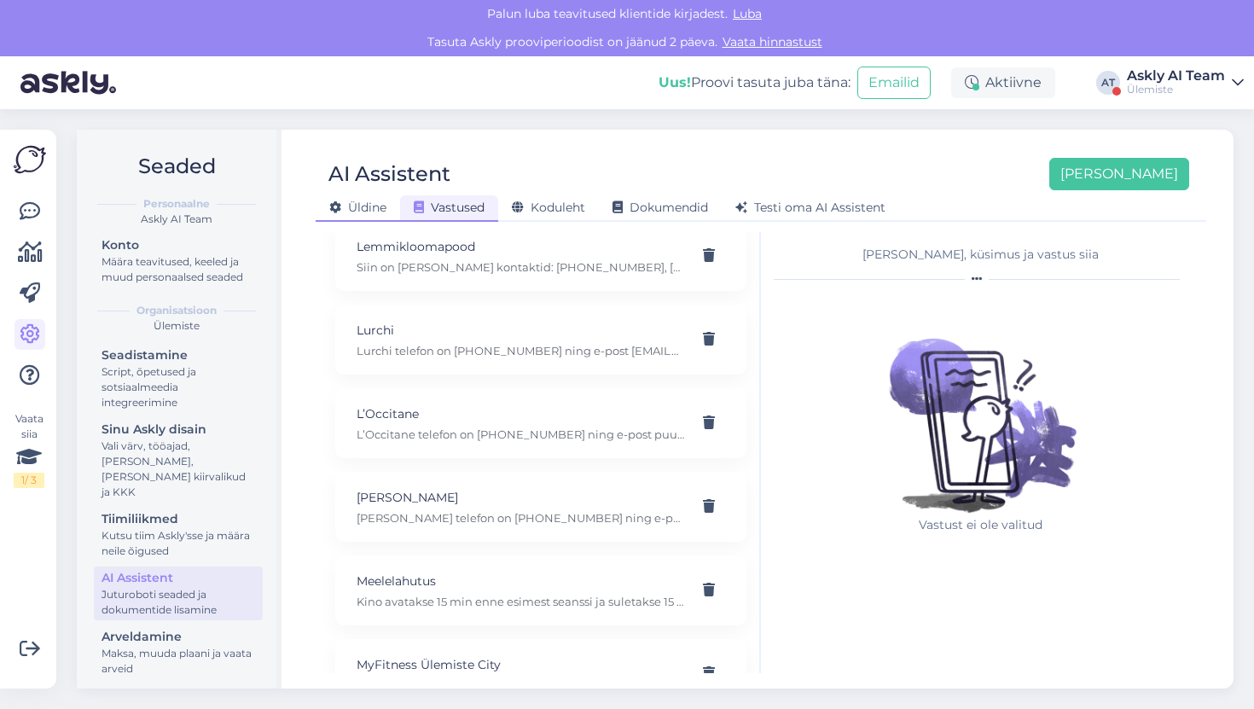
click at [362, 210] on span "Üldine" at bounding box center [357, 207] width 57 height 15
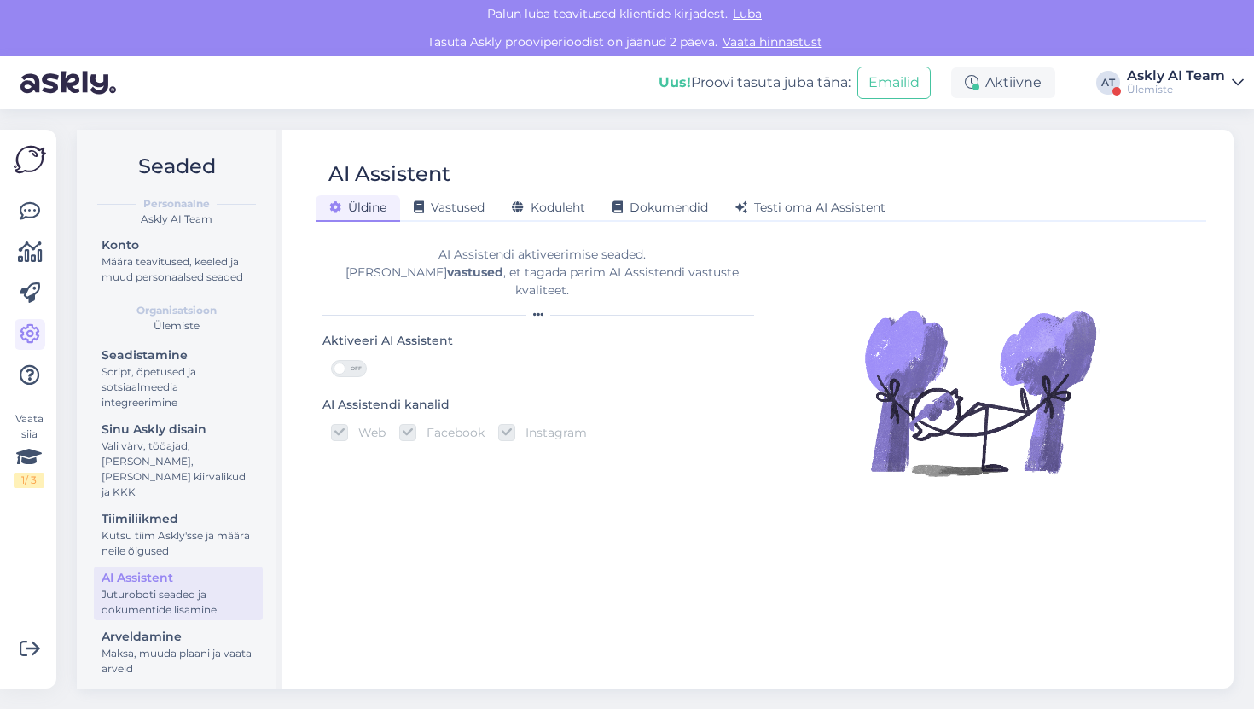
click at [423, 236] on div "AI Assistendi aktiveerimise seaded. [PERSON_NAME] vastused , et tagada parim AI…" at bounding box center [542, 281] width 439 height 98
click at [428, 223] on div "AI Assistent [PERSON_NAME] Vastused Koduleht Dokumendid [PERSON_NAME] oma AI As…" at bounding box center [761, 409] width 946 height 559
click at [437, 213] on span "Vastused" at bounding box center [449, 207] width 71 height 15
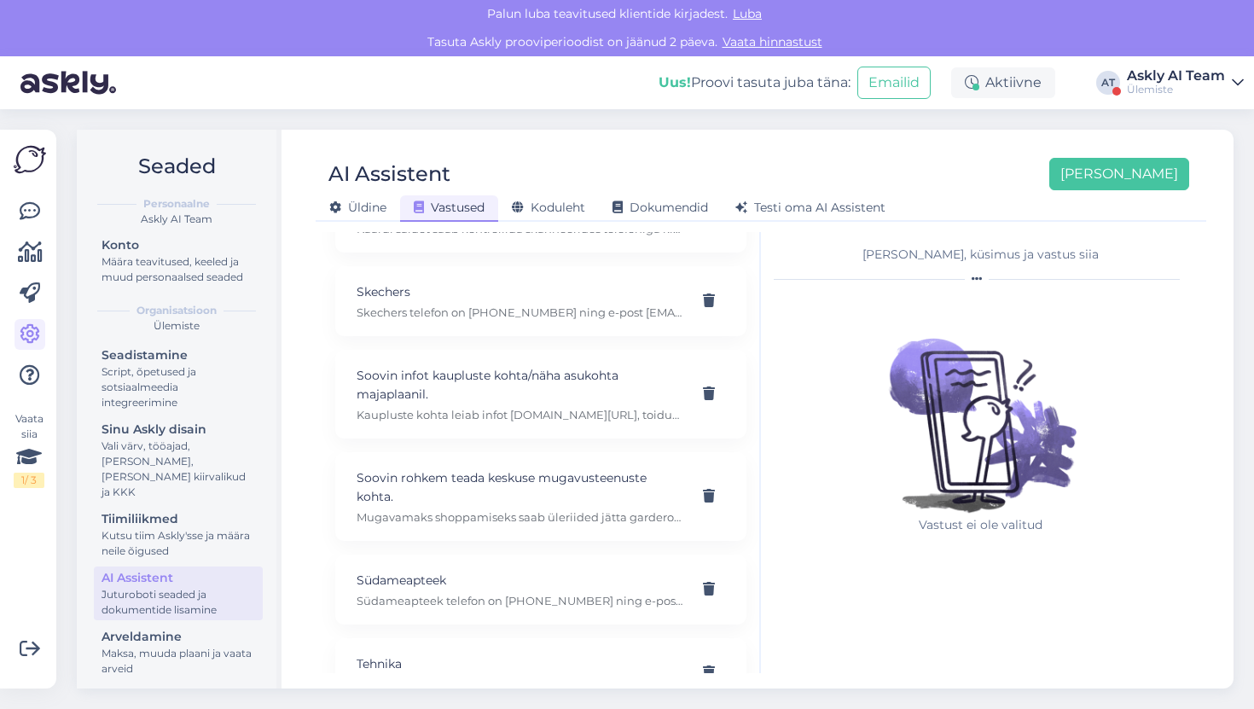
scroll to position [5113, 0]
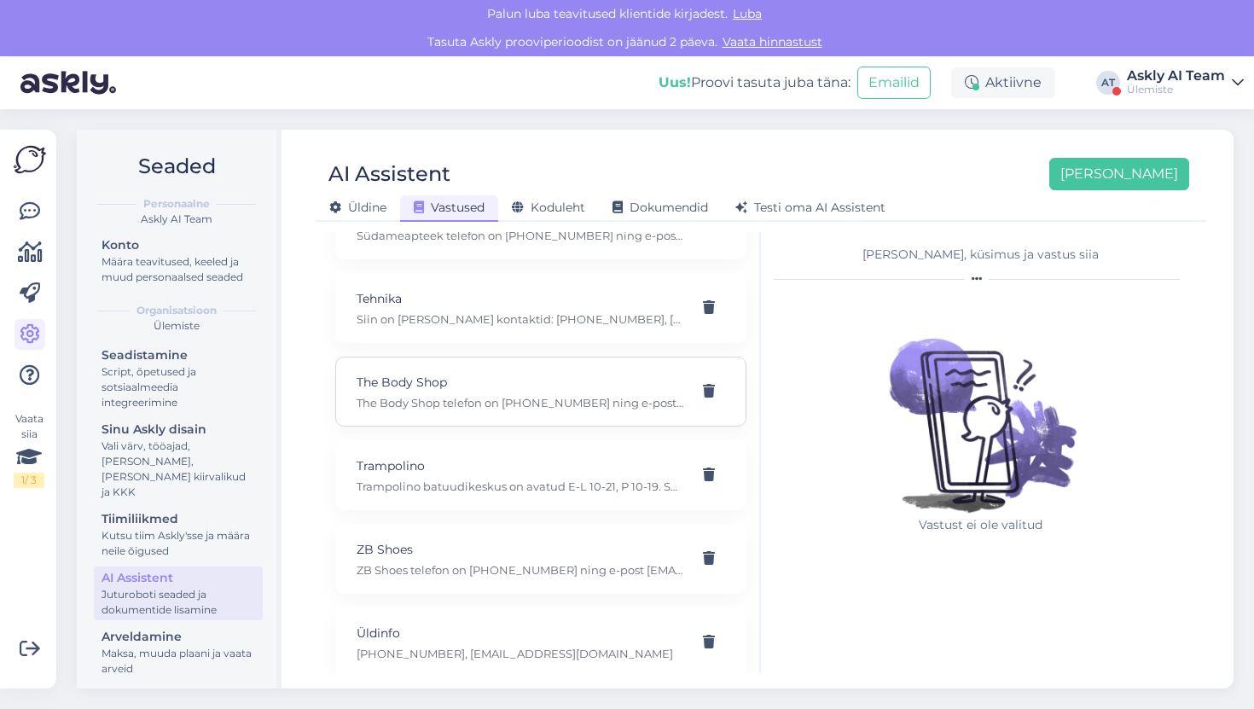
click at [484, 375] on div "The Body Shop The Body Shop telefon on [PHONE_NUMBER] ning e-post [EMAIL_ADDRES…" at bounding box center [521, 392] width 328 height 38
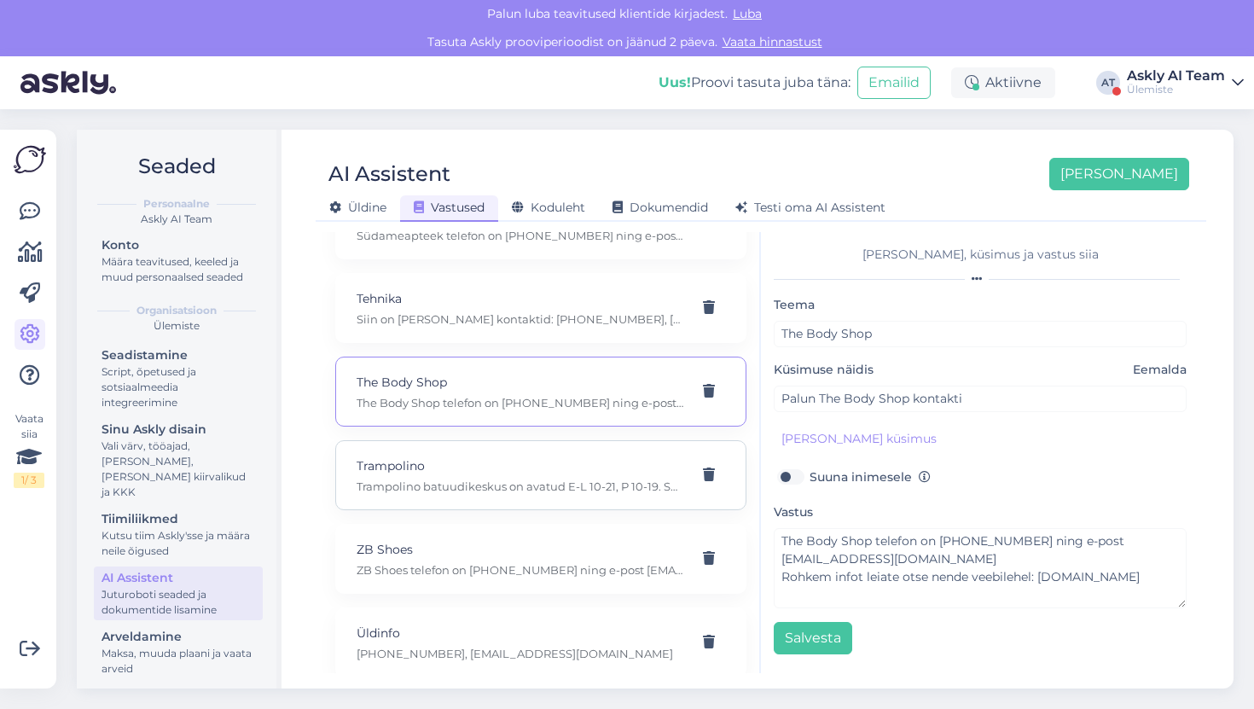
click at [483, 457] on p "Trampolino" at bounding box center [521, 466] width 328 height 19
type input "Trampolino"
type textarea "Trampolino batuudikeskus on avatud E-L 10-21, P 10-19. Sünnipäevadel kuni 21.00…"
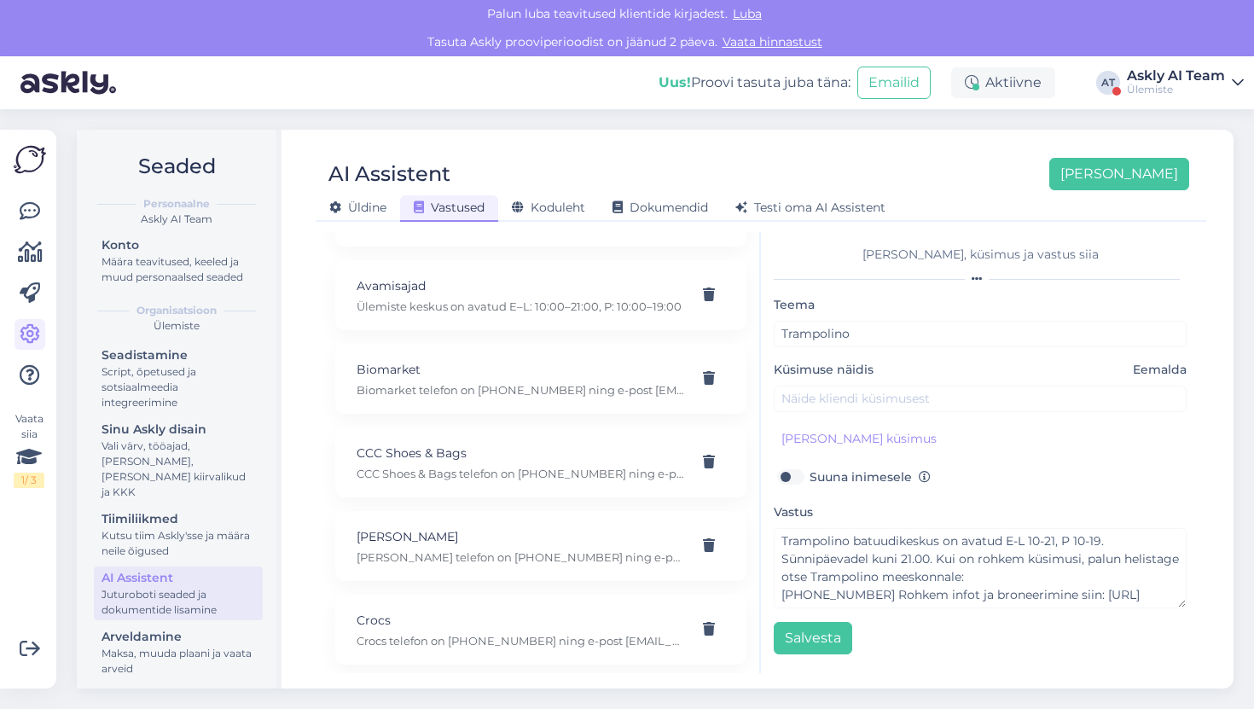
scroll to position [0, 0]
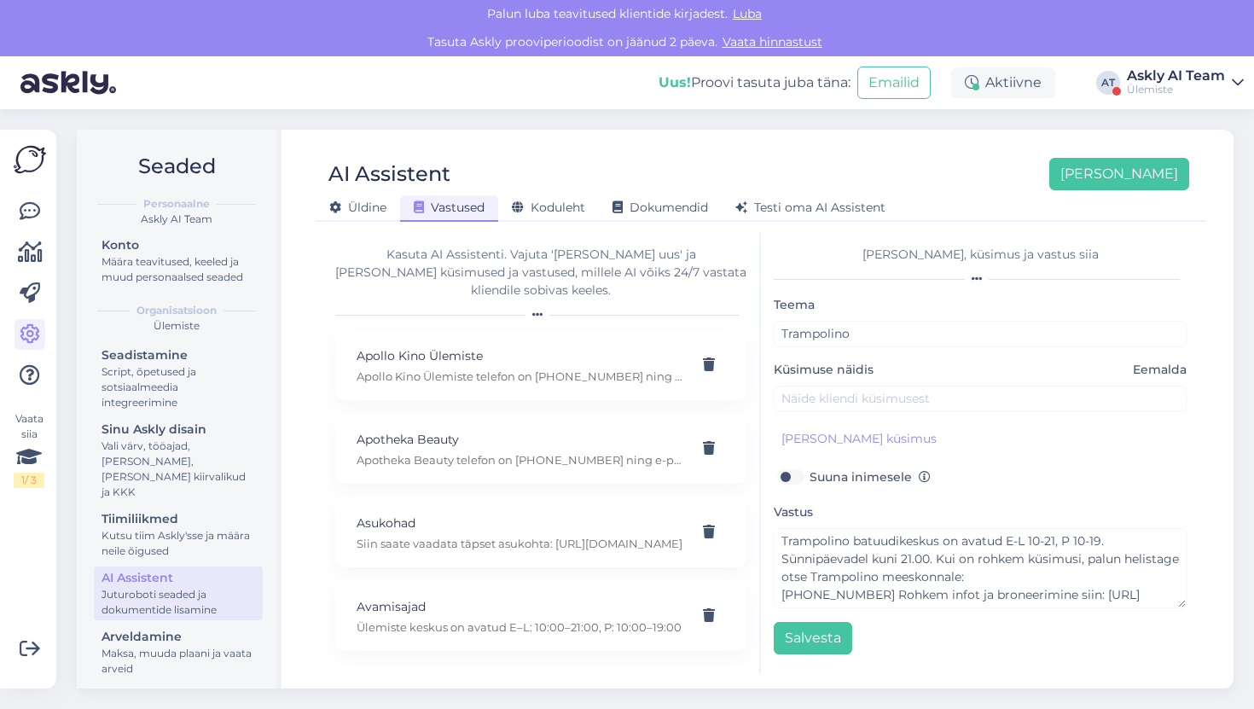
click at [631, 231] on div "AI Assistent [PERSON_NAME] [PERSON_NAME] Vastused Koduleht Dokumendid [PERSON_N…" at bounding box center [761, 409] width 946 height 559
click at [635, 201] on span "Dokumendid" at bounding box center [661, 207] width 96 height 15
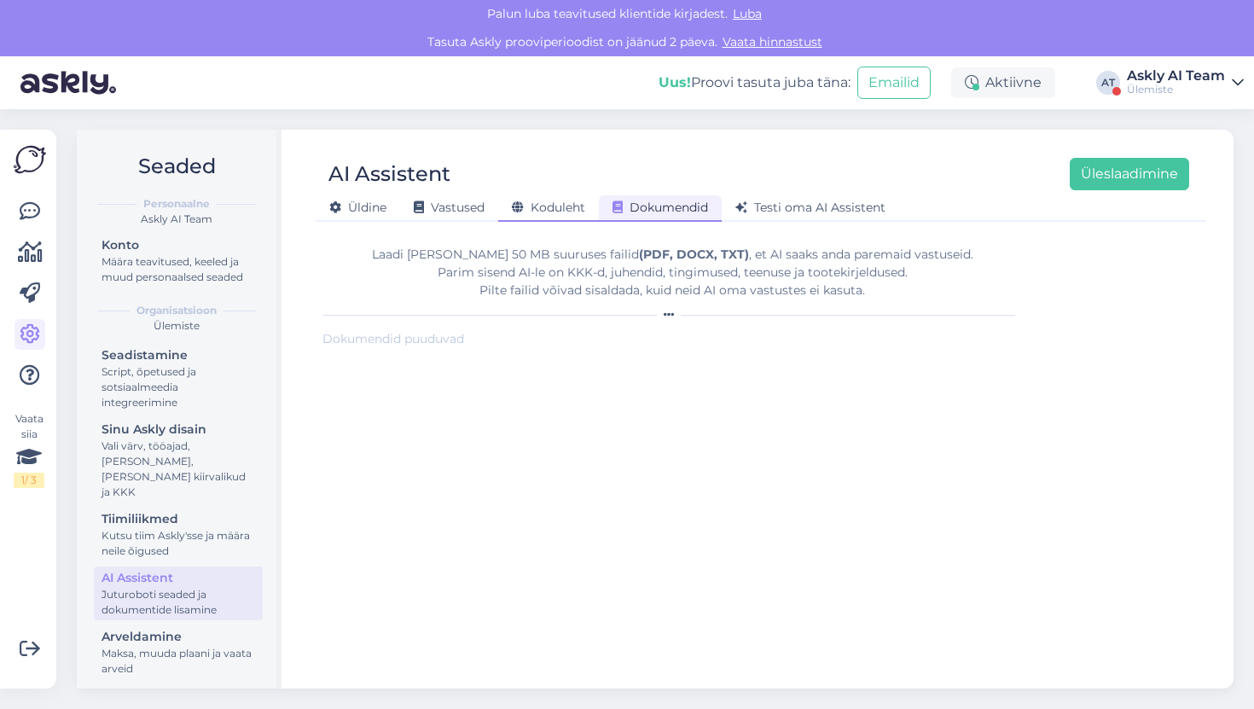
click at [581, 204] on span "Koduleht" at bounding box center [548, 207] width 73 height 15
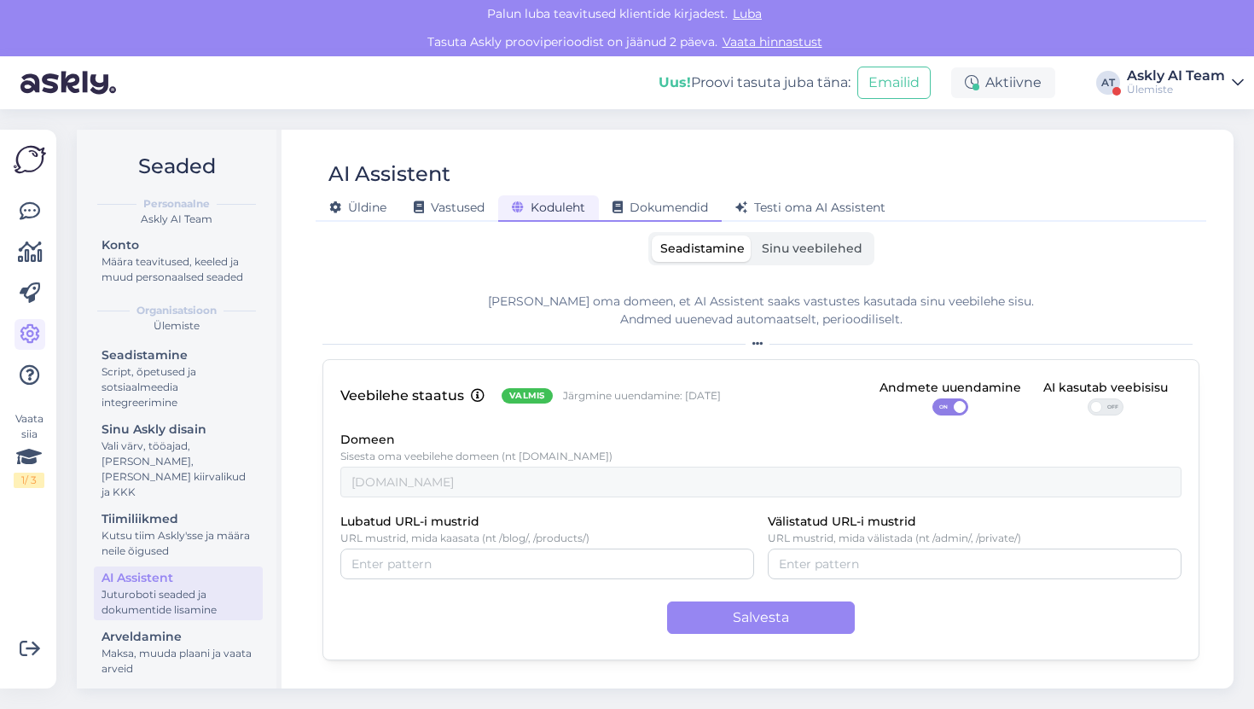
click at [655, 211] on span "Dokumendid" at bounding box center [661, 207] width 96 height 15
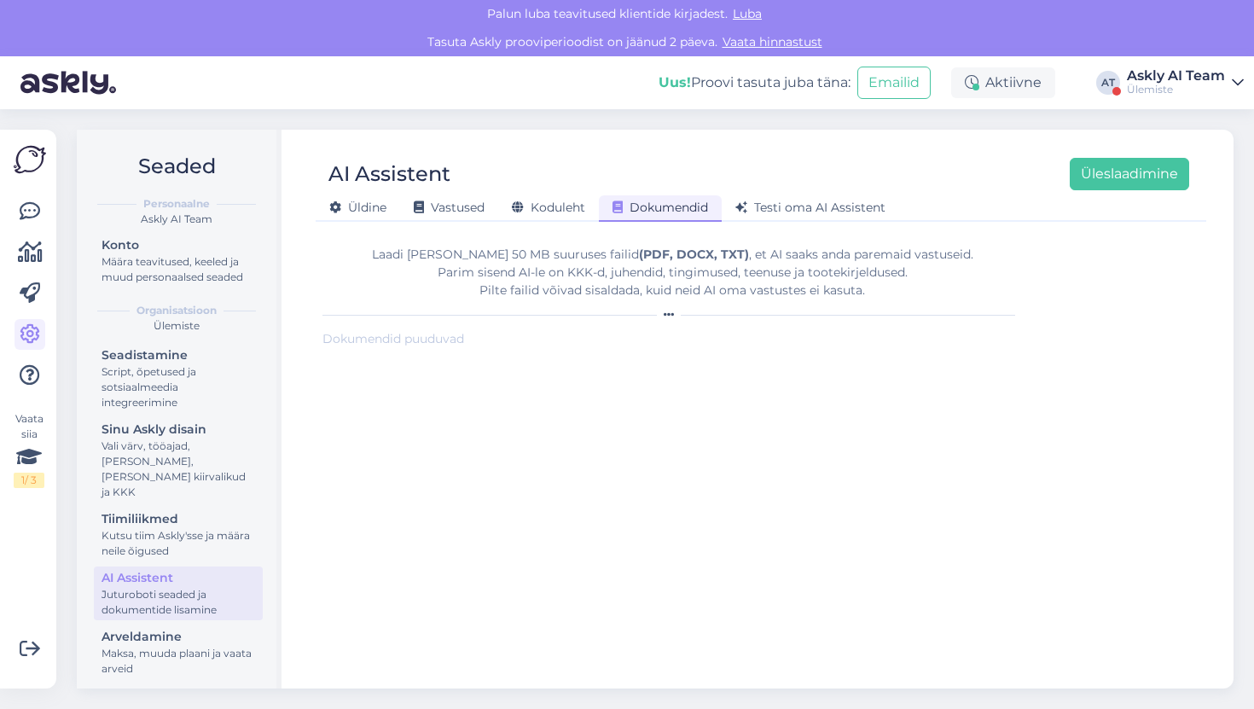
click at [528, 223] on div "AI Assistent Üleslaadimine [PERSON_NAME] Vastused Koduleht Dokumendid [PERSON_N…" at bounding box center [761, 409] width 946 height 559
click at [550, 210] on span "Koduleht" at bounding box center [548, 207] width 73 height 15
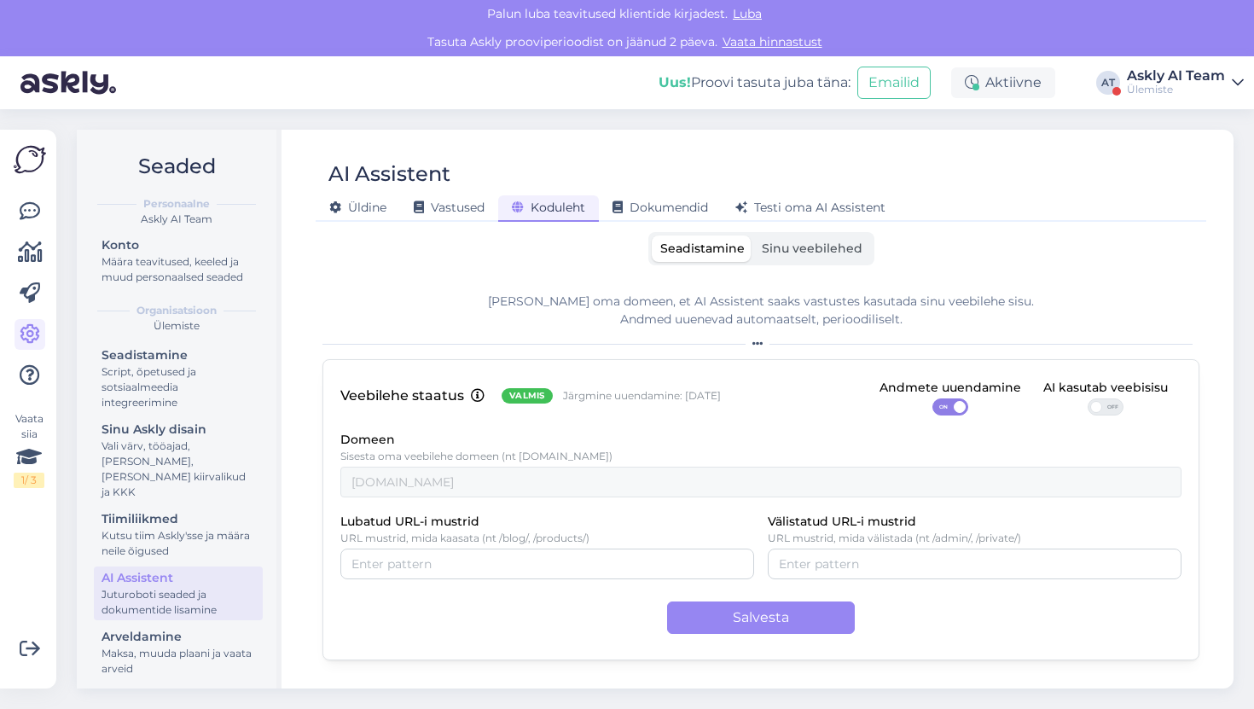
click at [599, 202] on div "Koduleht" at bounding box center [548, 208] width 101 height 26
click at [635, 200] on span "Dokumendid" at bounding box center [661, 207] width 96 height 15
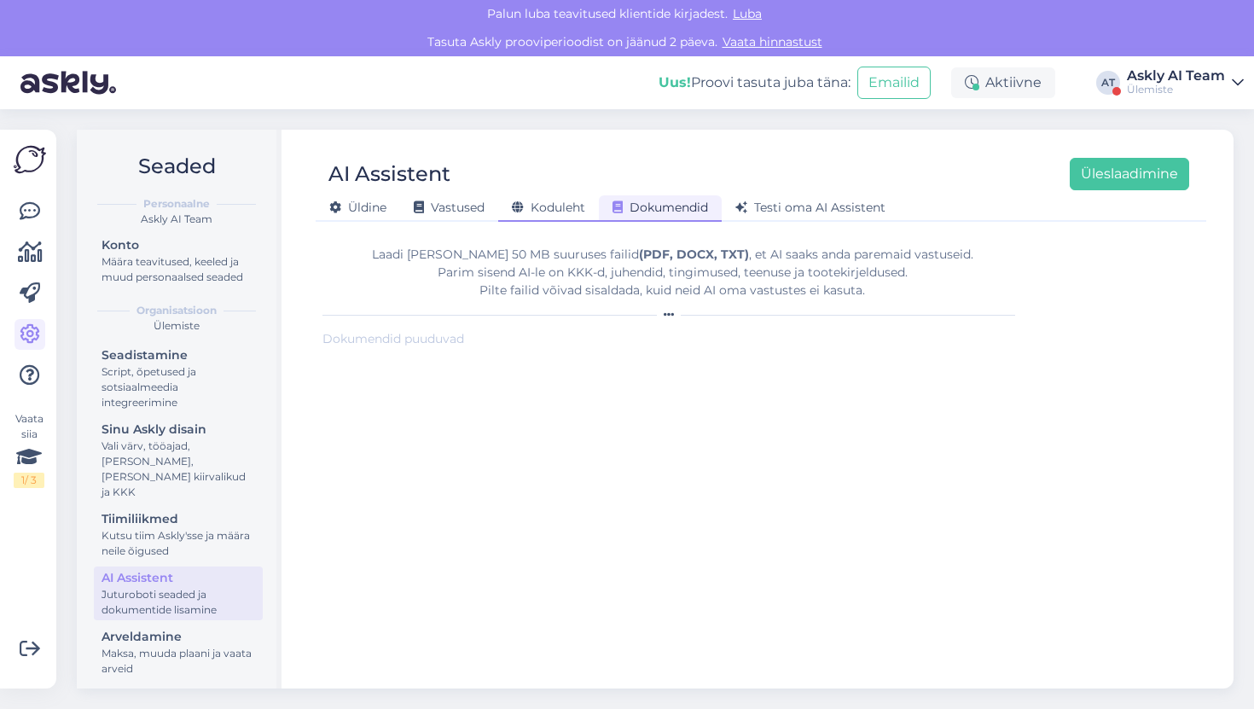
click at [573, 211] on span "Koduleht" at bounding box center [548, 207] width 73 height 15
